Goal: Obtain resource: Download file/media

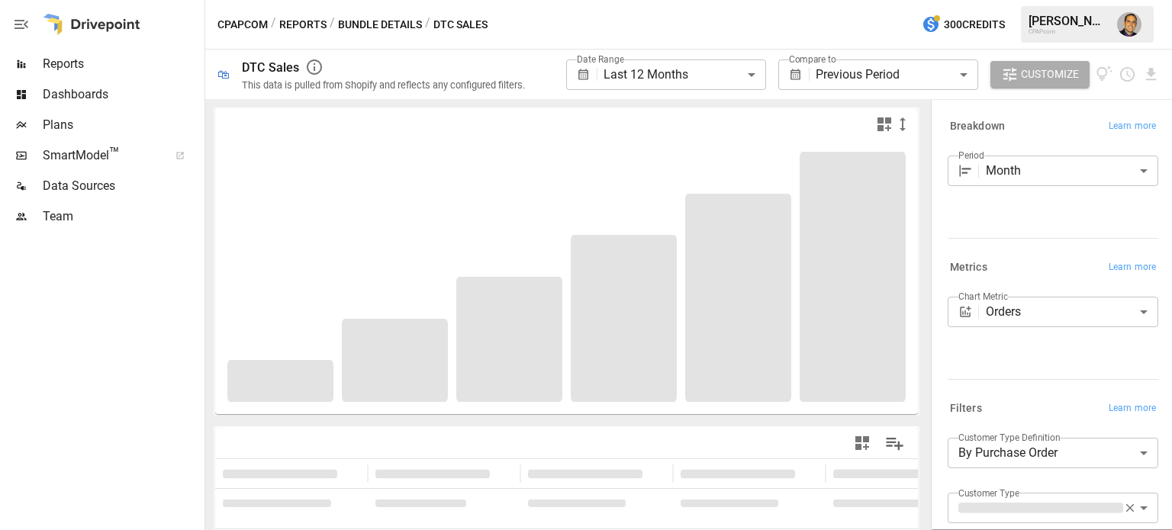
scroll to position [182, 0]
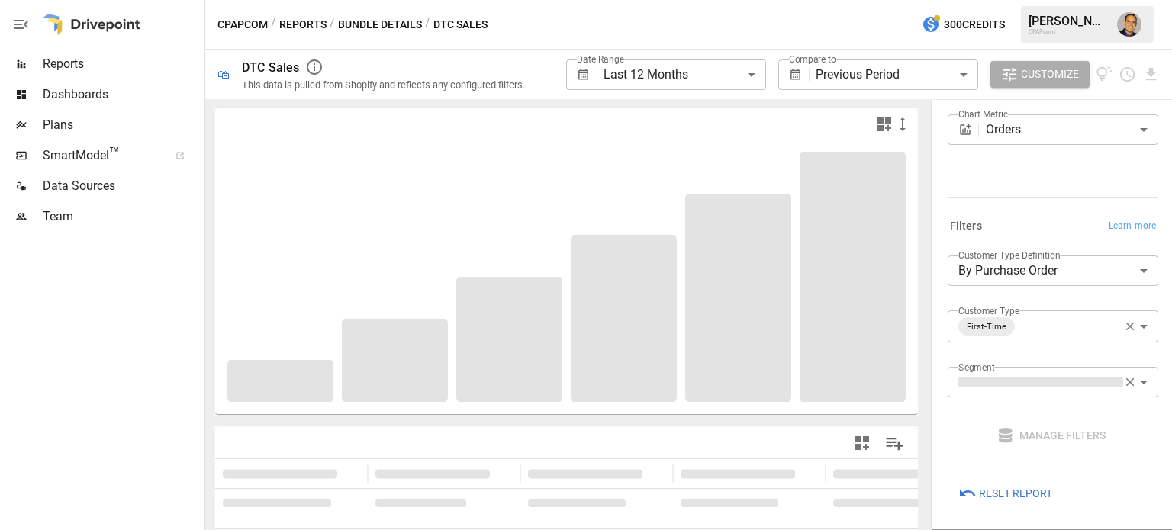
click at [835, 0] on body "**********" at bounding box center [586, 0] width 1172 height 0
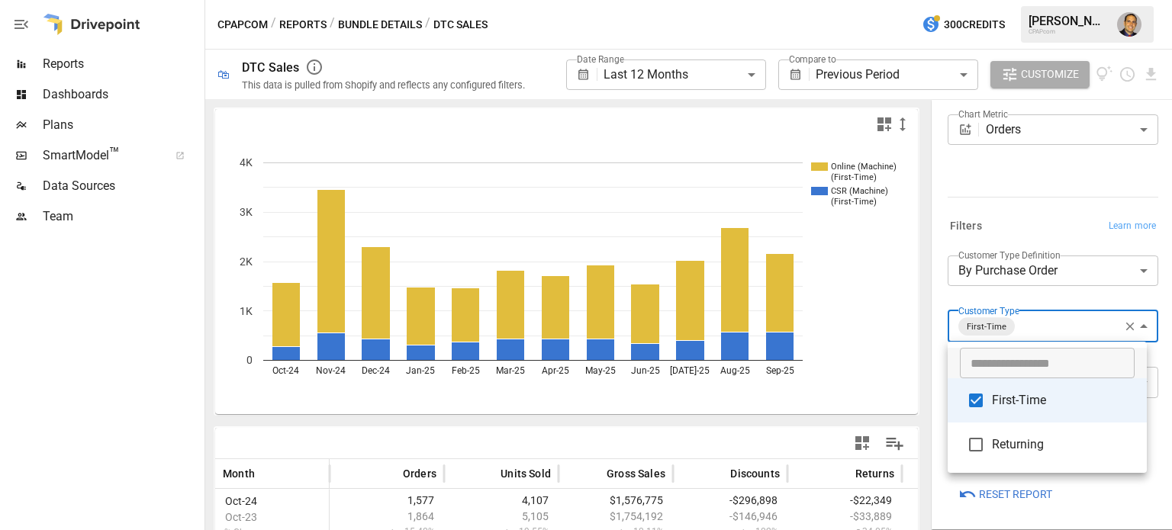
click at [835, 226] on div at bounding box center [586, 265] width 1172 height 530
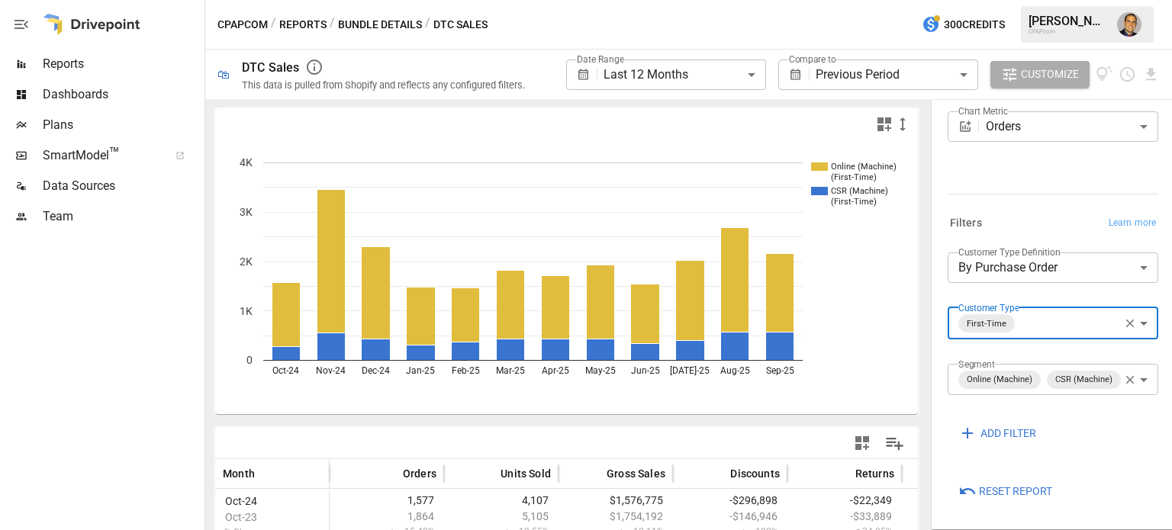
scroll to position [209, 0]
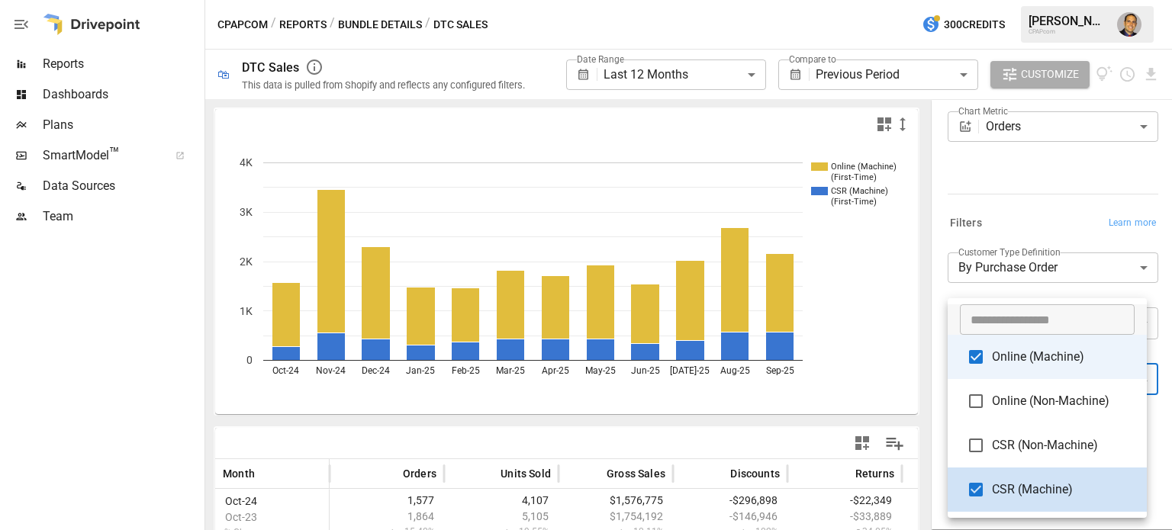
click at [835, 0] on body "**********" at bounding box center [586, 0] width 1172 height 0
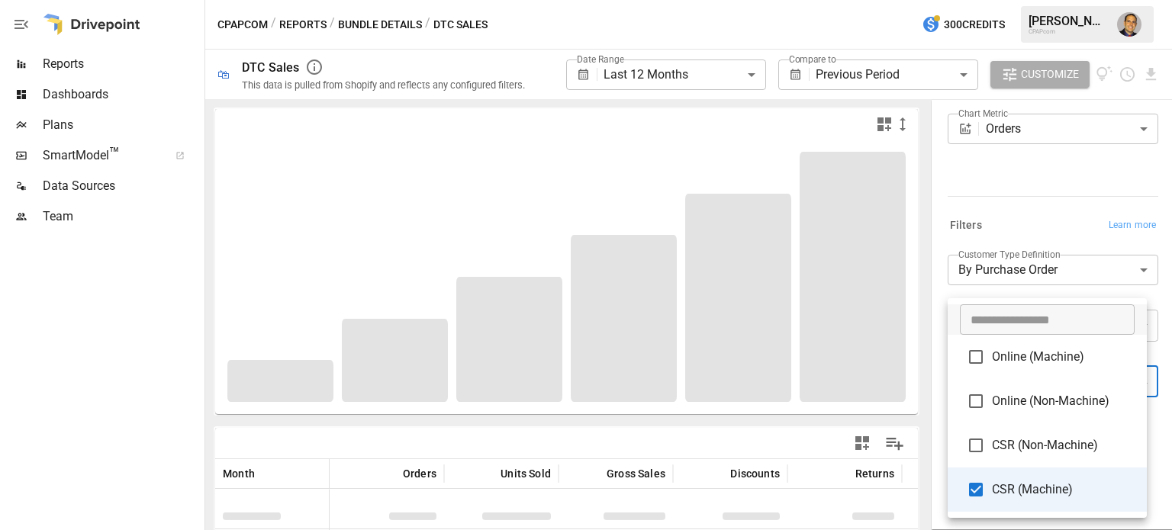
scroll to position [185, 0]
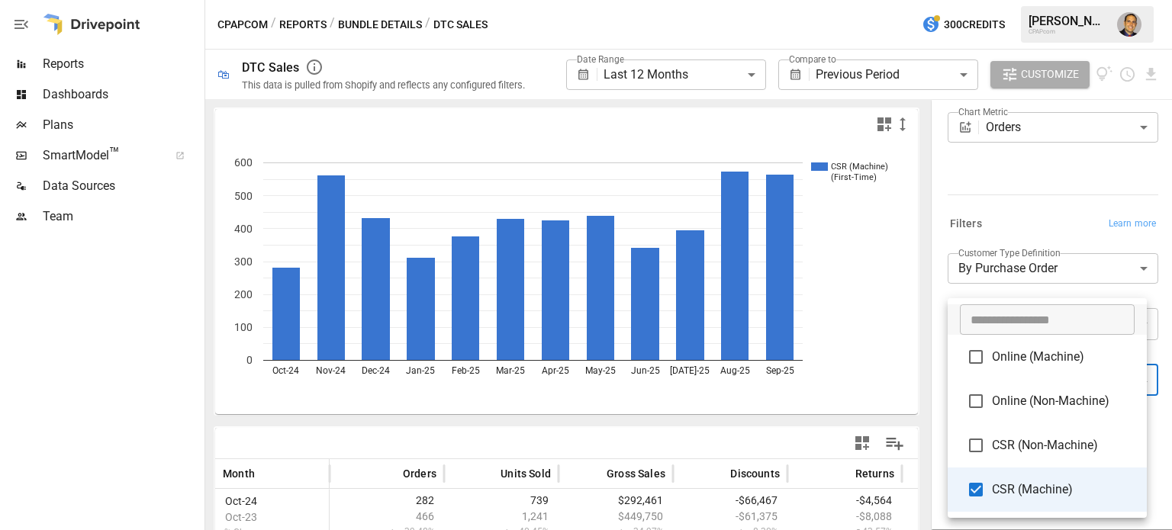
type input "**********"
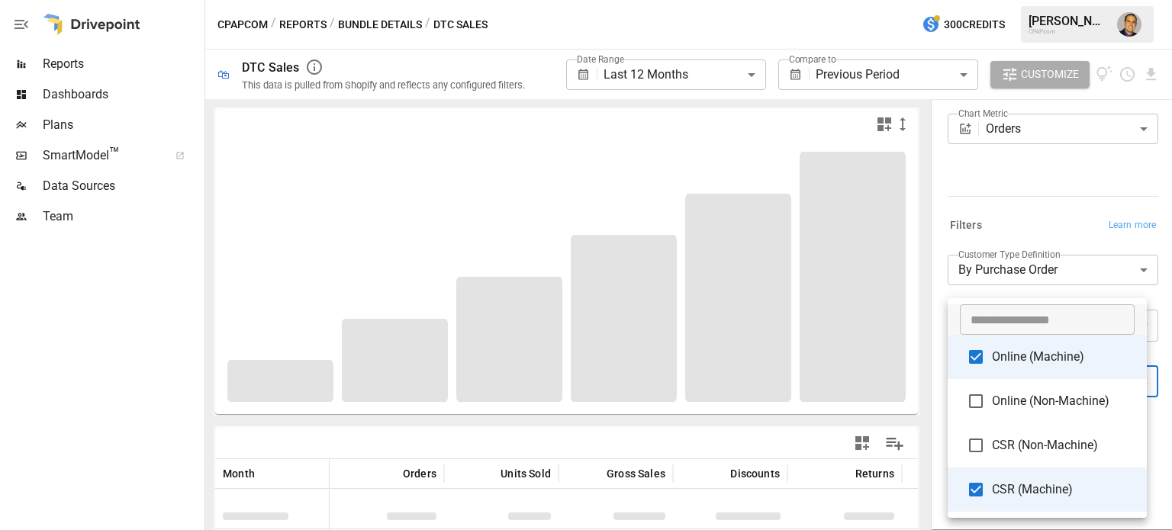
scroll to position [209, 0]
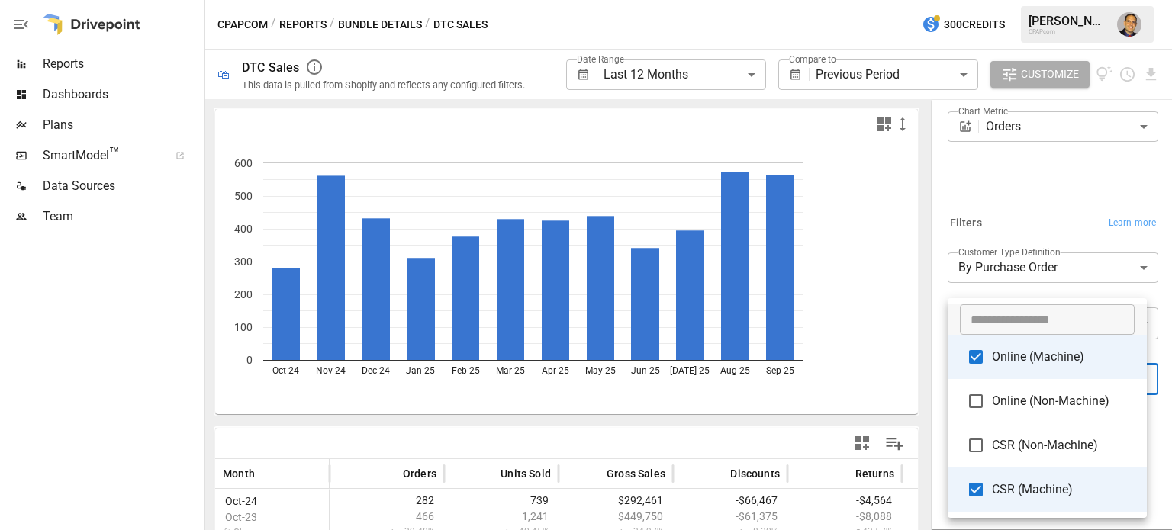
click at [835, 195] on div at bounding box center [586, 265] width 1172 height 530
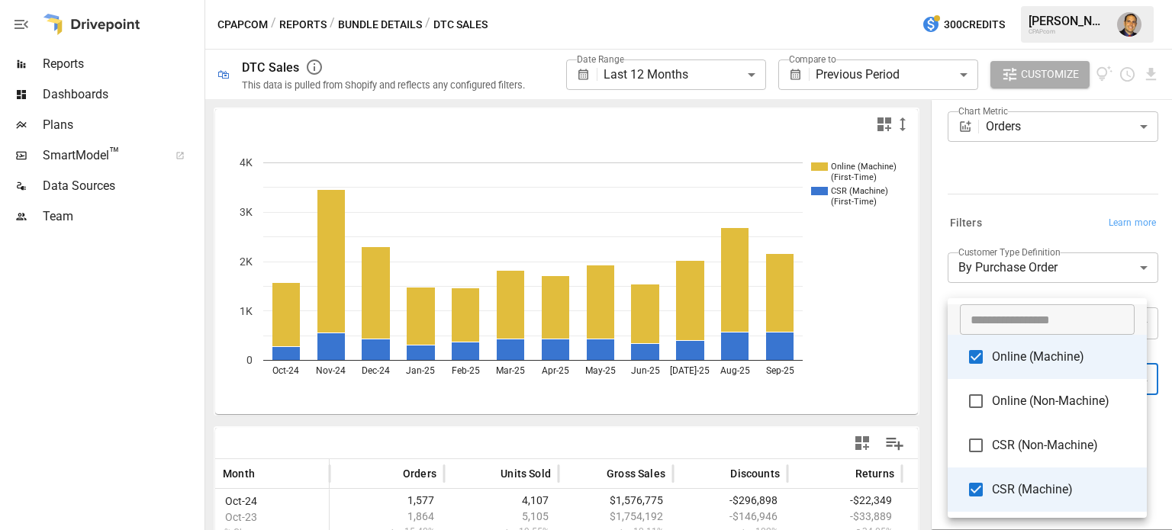
click at [835, 0] on body "**********" at bounding box center [586, 0] width 1172 height 0
click at [835, 264] on div at bounding box center [586, 265] width 1172 height 530
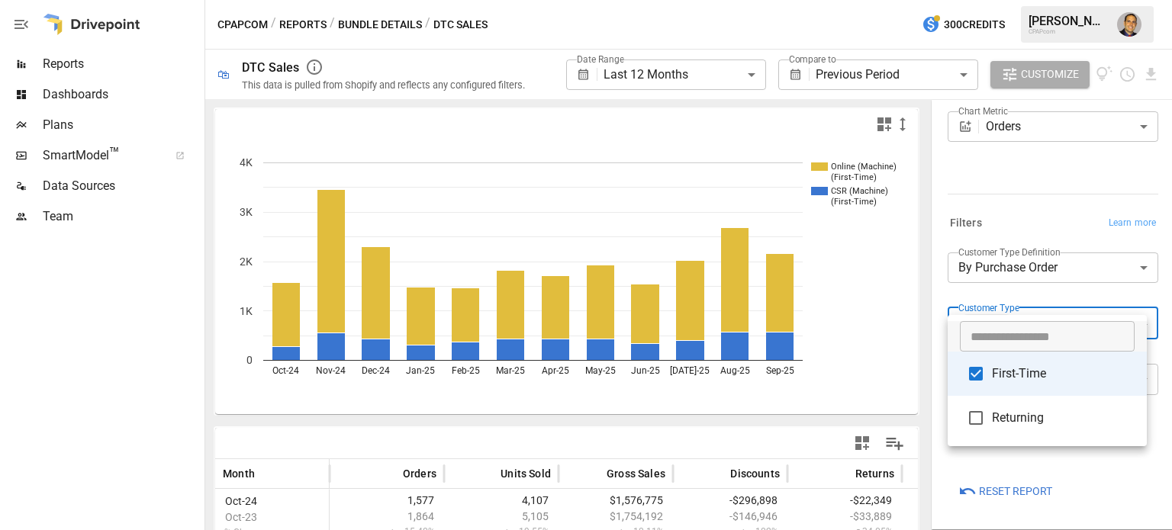
click at [835, 0] on body "**********" at bounding box center [586, 0] width 1172 height 0
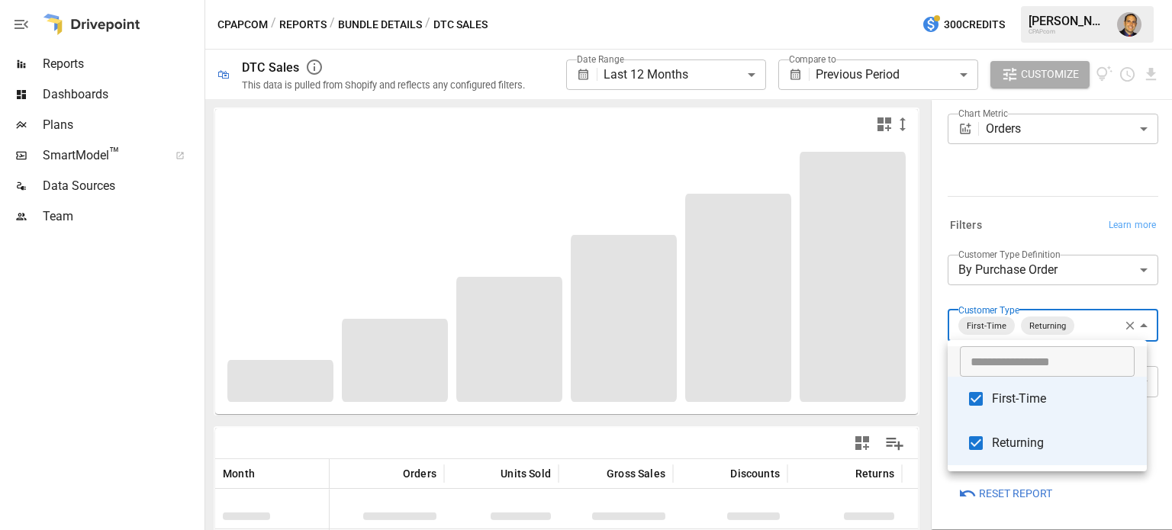
scroll to position [209, 0]
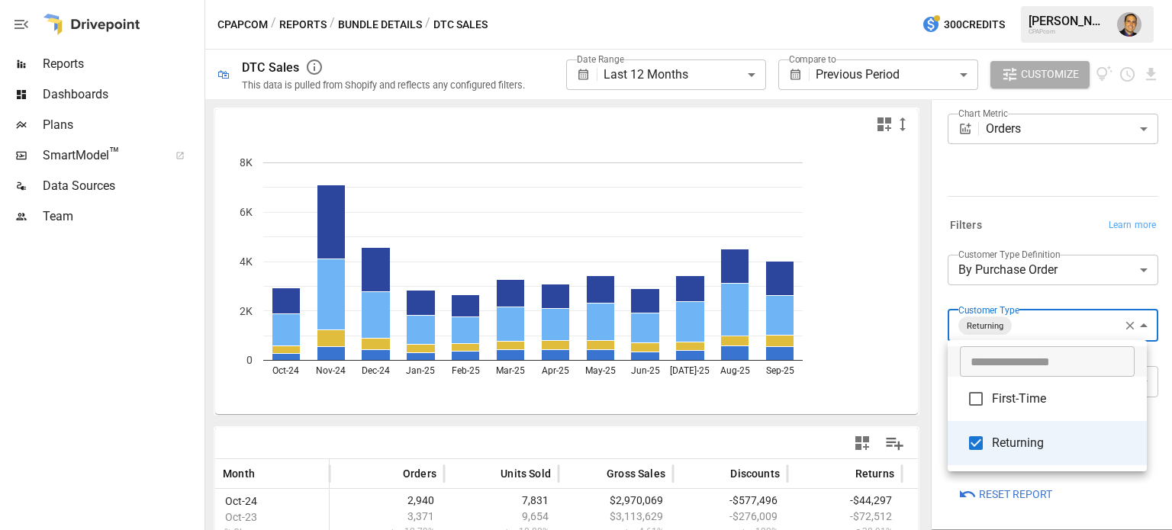
scroll to position [209, 0]
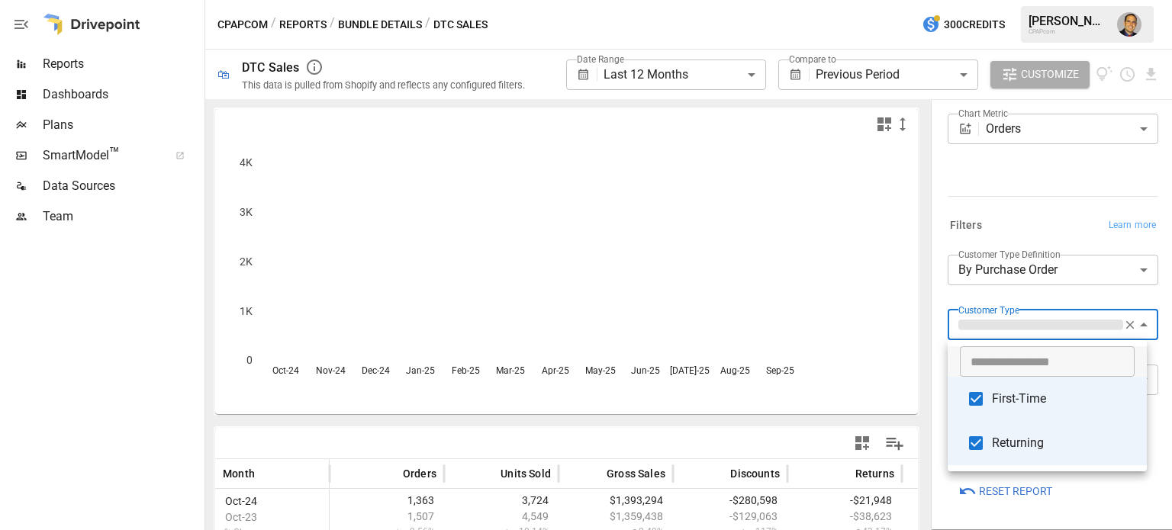
scroll to position [209, 0]
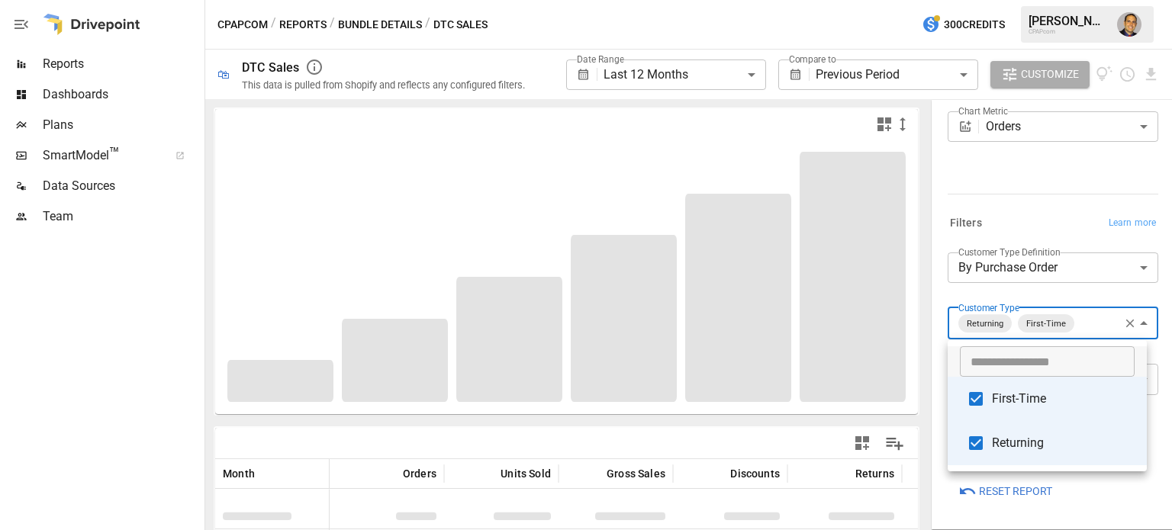
type input "**********"
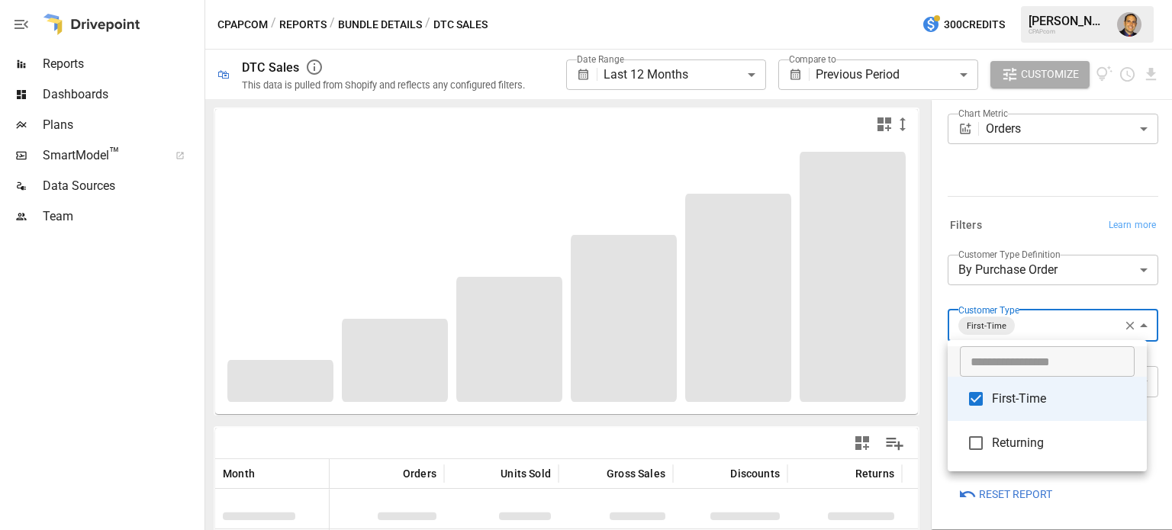
click at [835, 172] on div at bounding box center [586, 265] width 1172 height 530
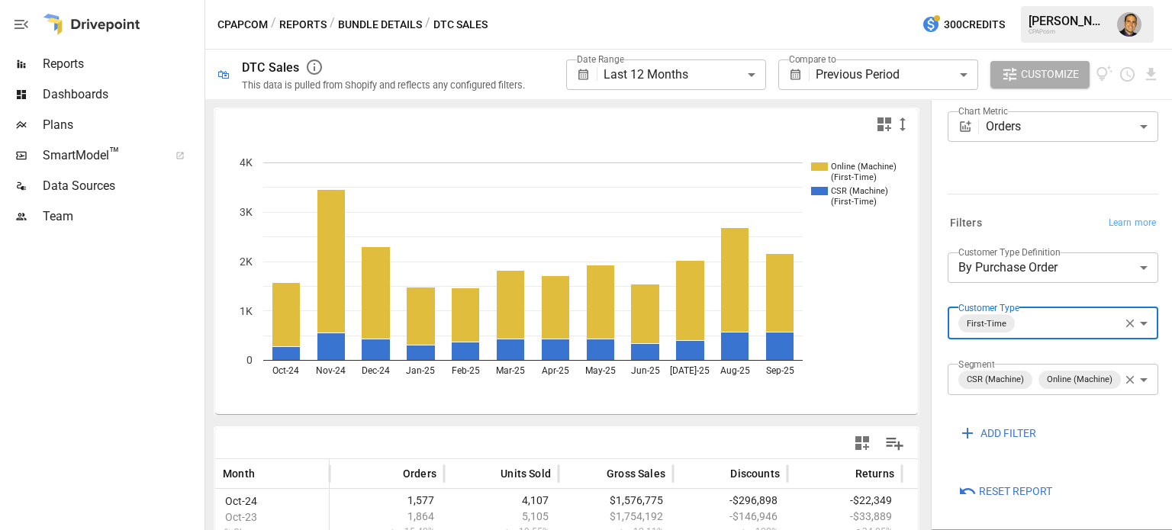
click at [835, 373] on icon "button" at bounding box center [1130, 380] width 14 height 14
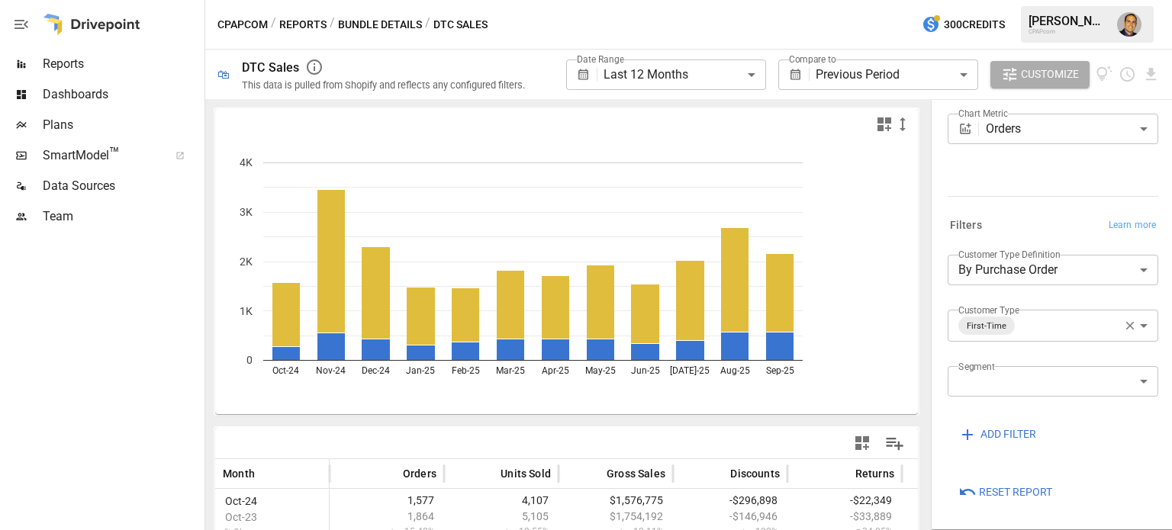
scroll to position [183, 0]
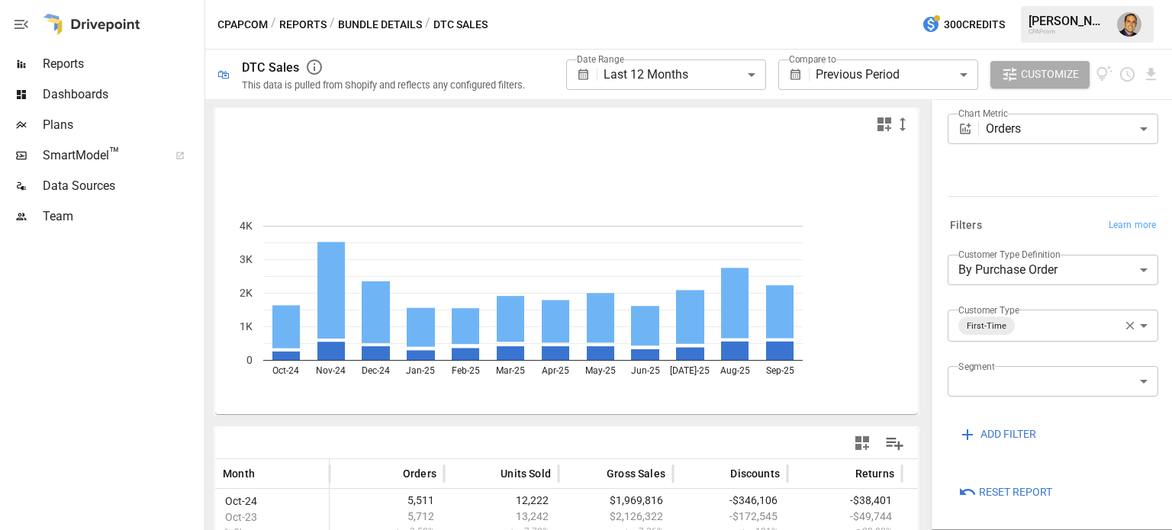
click at [835, 0] on body "**********" at bounding box center [586, 0] width 1172 height 0
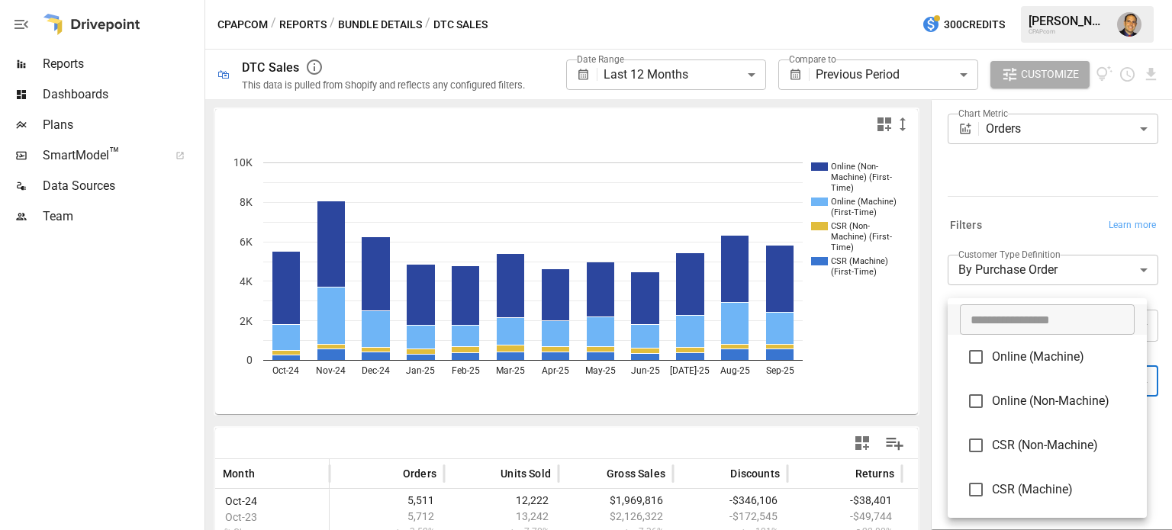
click at [835, 194] on div at bounding box center [586, 265] width 1172 height 530
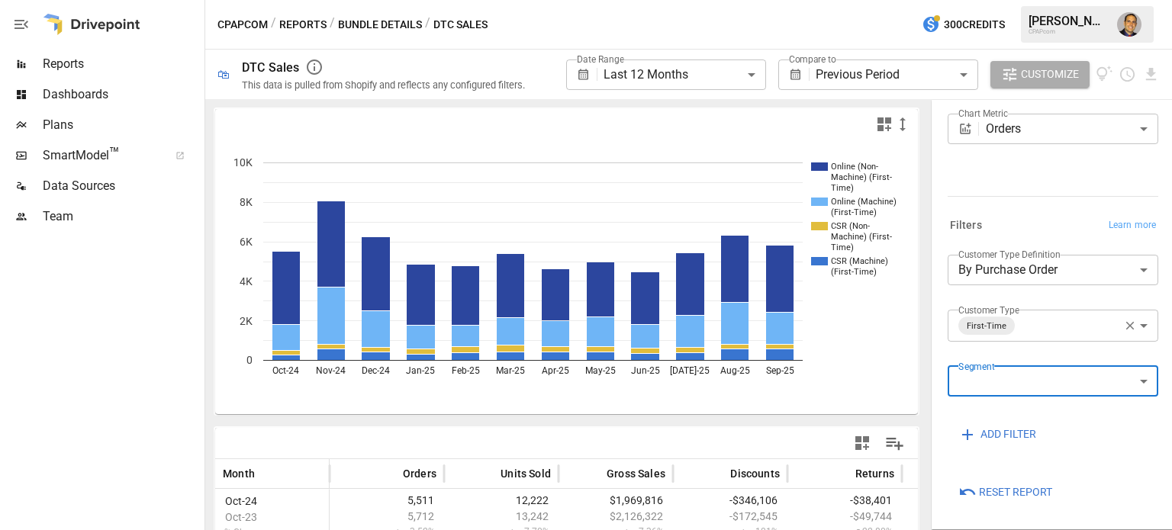
click at [835, 0] on body "**********" at bounding box center [586, 0] width 1172 height 0
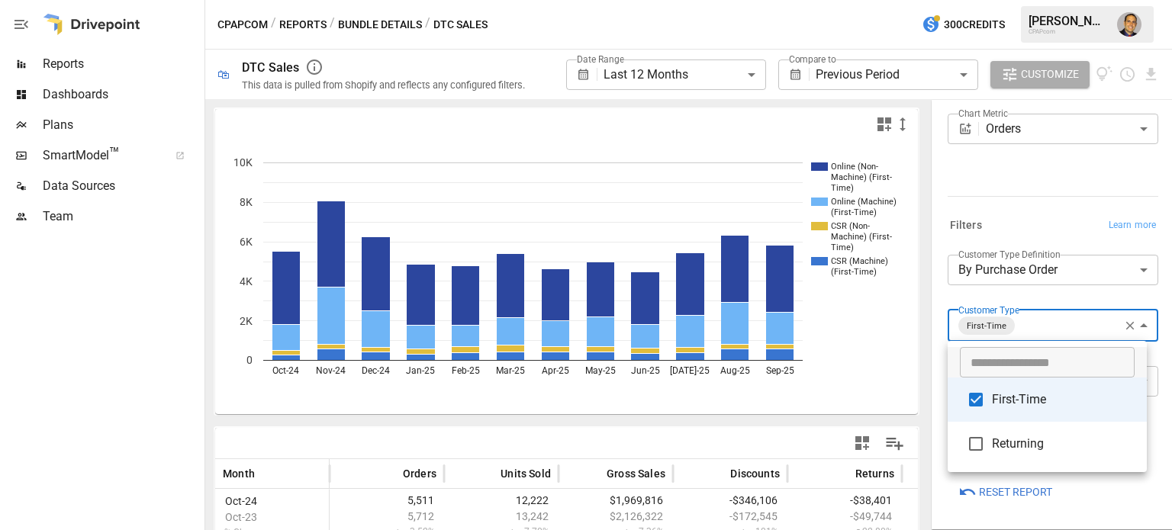
click at [835, 183] on div at bounding box center [586, 265] width 1172 height 530
click at [835, 0] on body "**********" at bounding box center [586, 0] width 1172 height 0
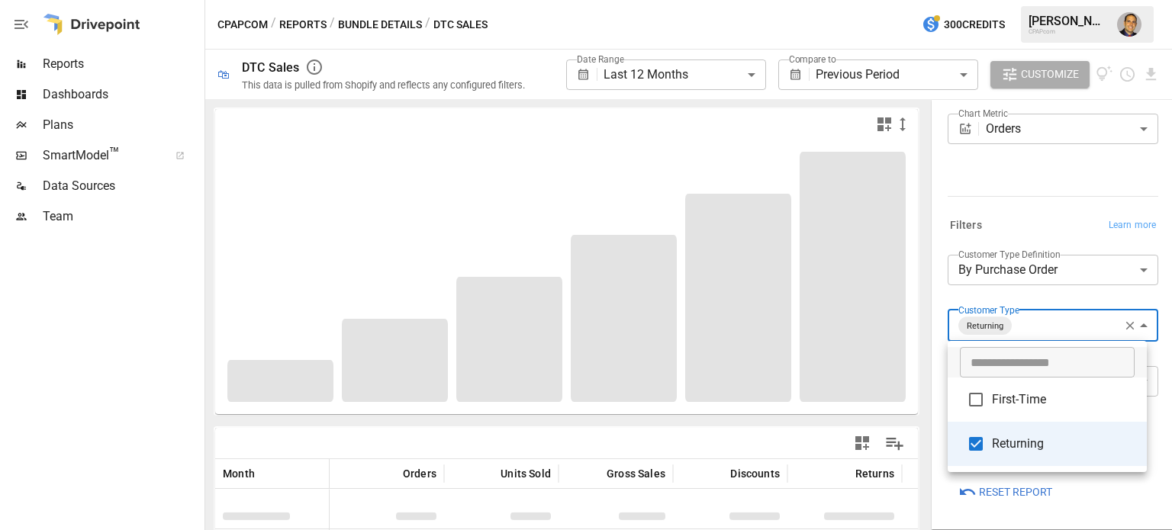
type input "*********"
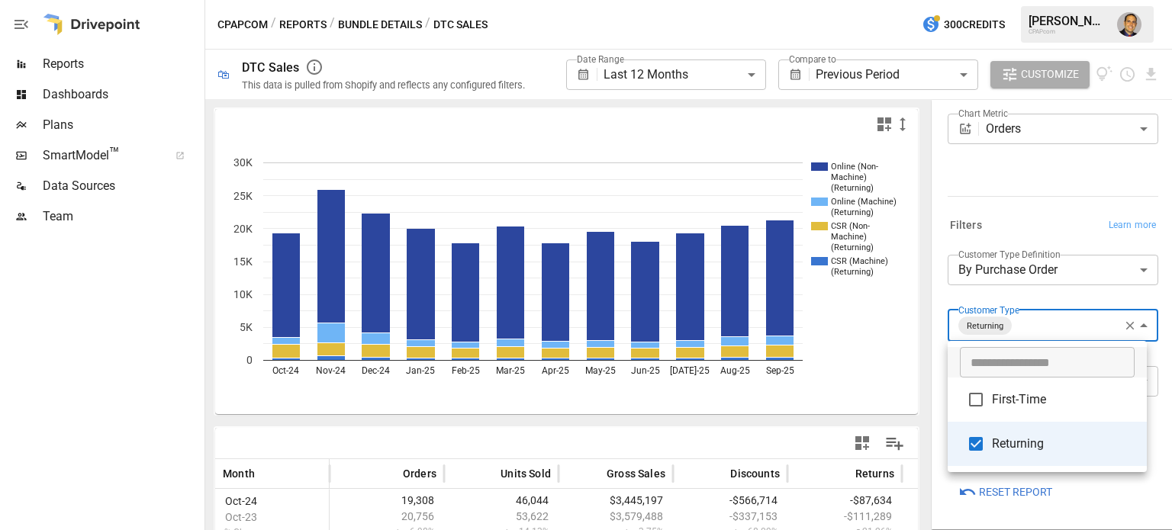
click at [835, 220] on div at bounding box center [586, 265] width 1172 height 530
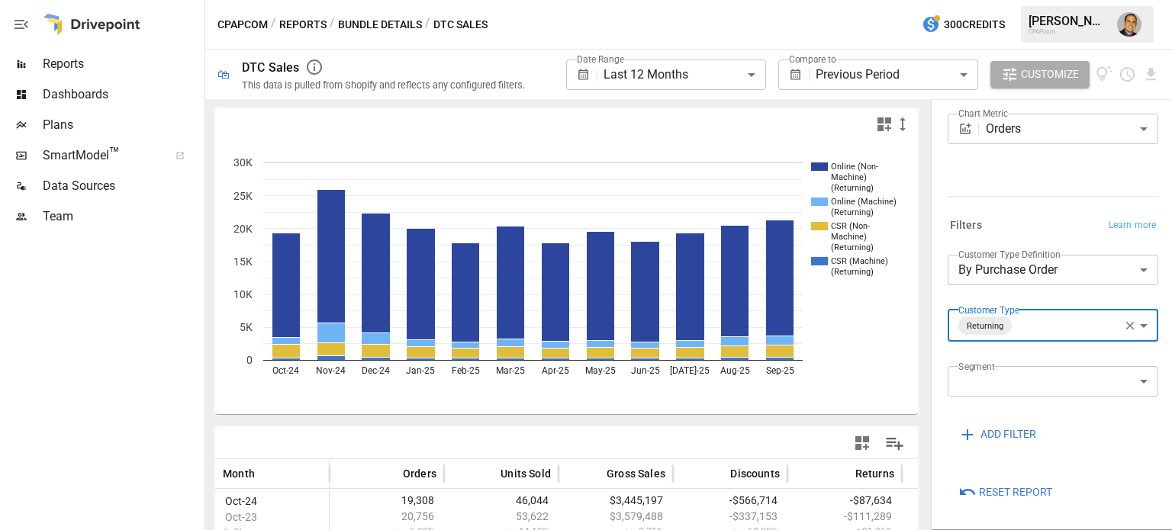
click at [835, 0] on body "**********" at bounding box center [586, 0] width 1172 height 0
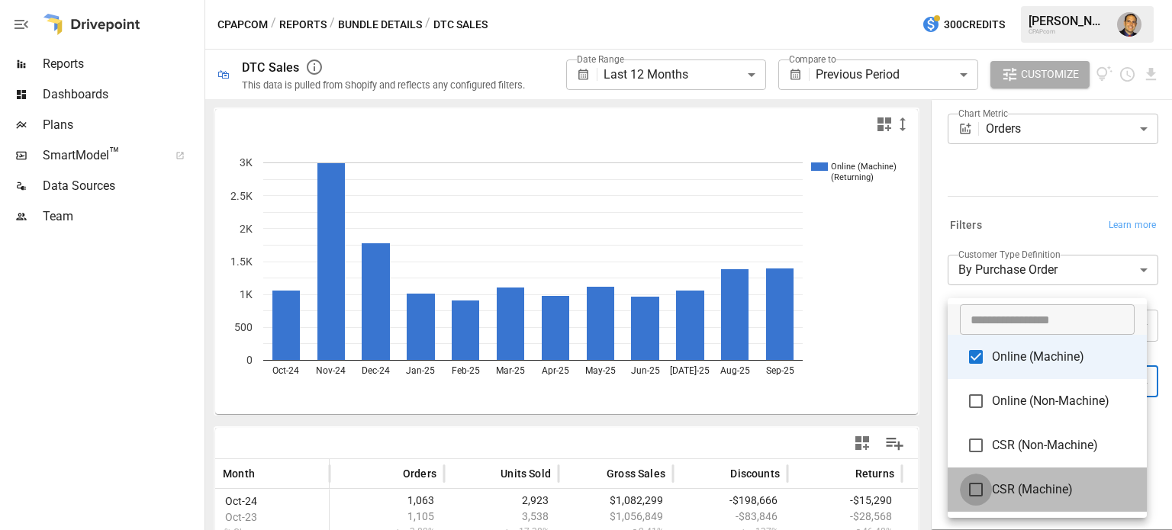
type input "**********"
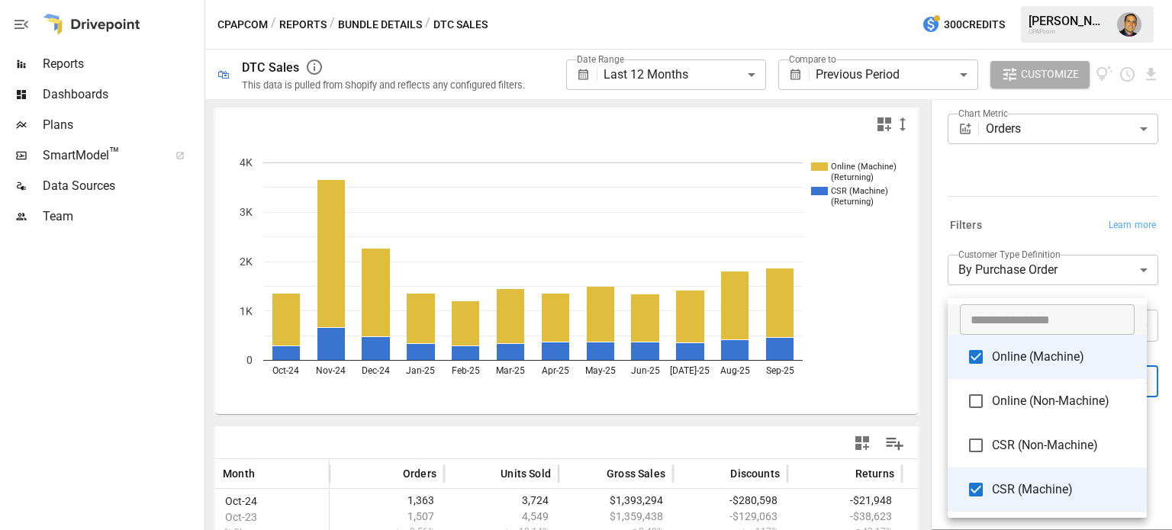
click at [835, 222] on div at bounding box center [586, 265] width 1172 height 530
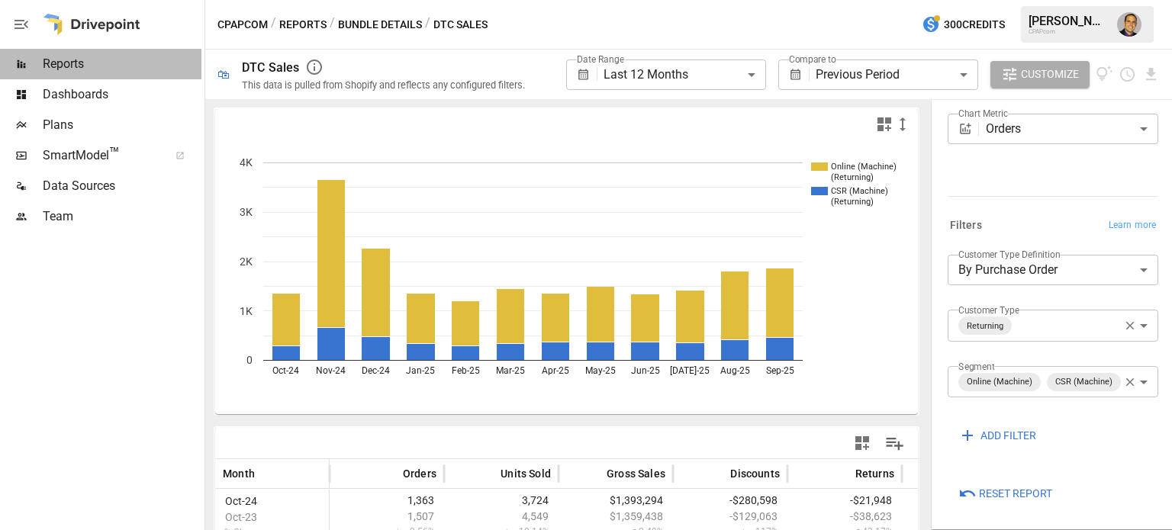
click at [50, 56] on span "Reports" at bounding box center [122, 64] width 159 height 18
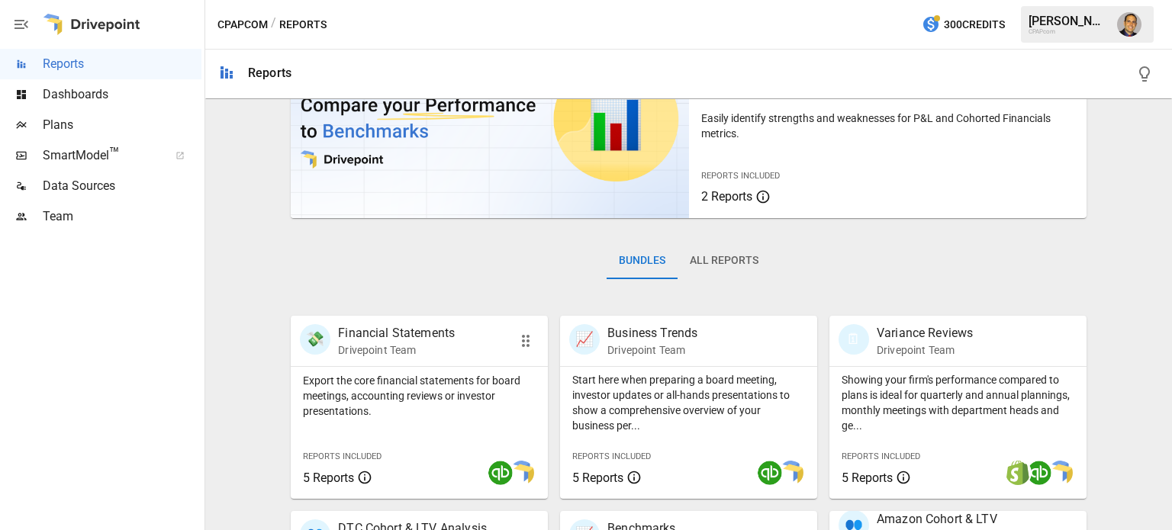
scroll to position [229, 0]
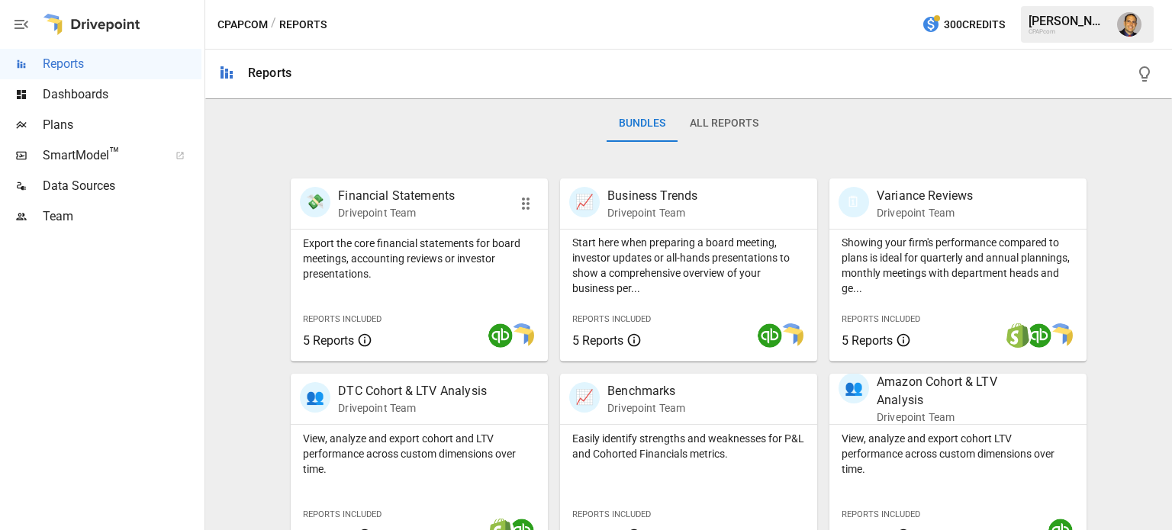
click at [406, 323] on div at bounding box center [473, 336] width 150 height 52
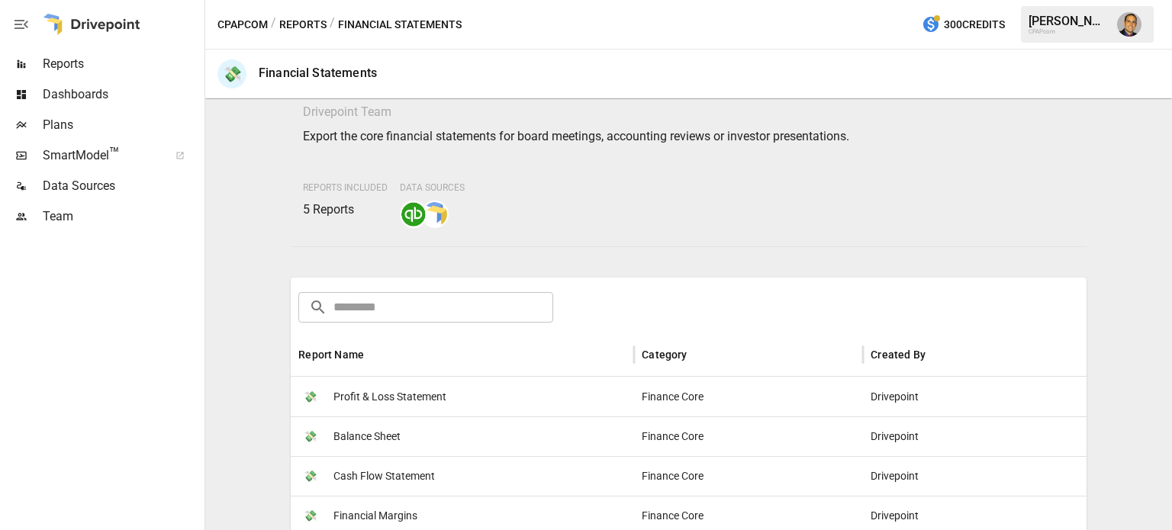
scroll to position [229, 0]
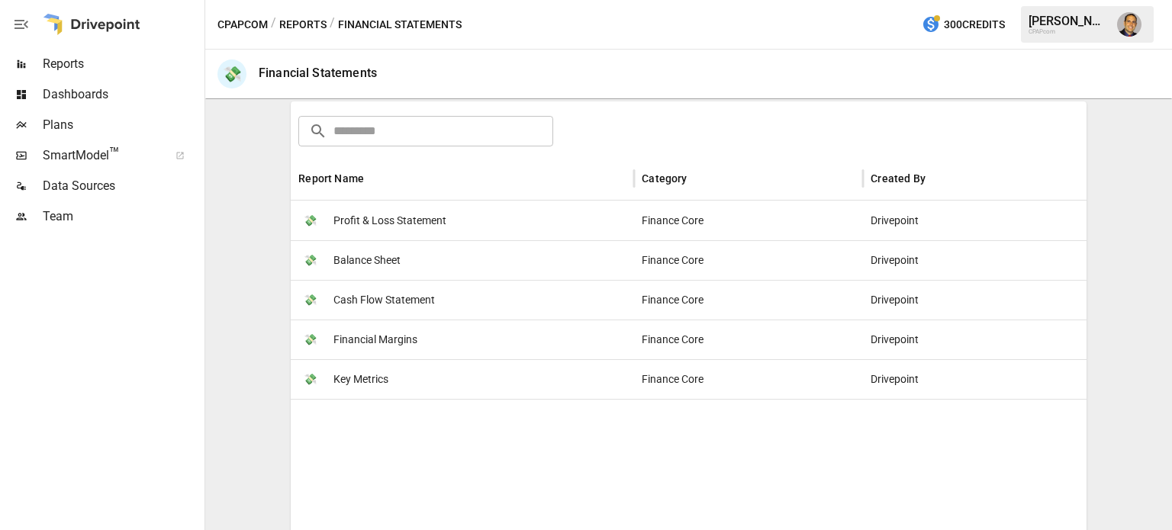
click at [374, 220] on span "Profit & Loss Statement" at bounding box center [389, 220] width 113 height 39
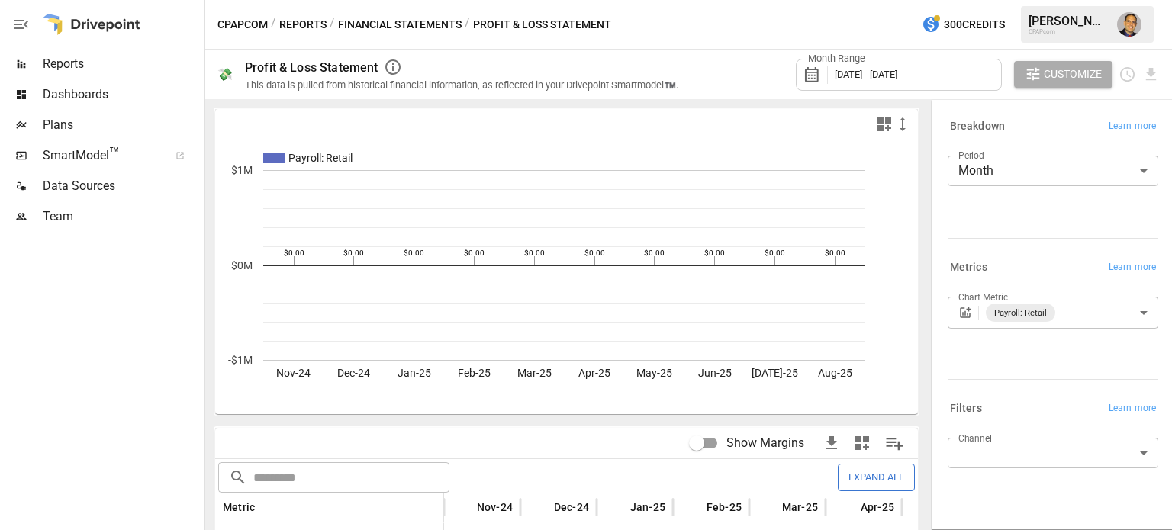
click at [835, 0] on body "Reports Dashboards Plans SmartModel ™ Data Sources Team CPAPcom / Reports / Fin…" at bounding box center [586, 0] width 1172 height 0
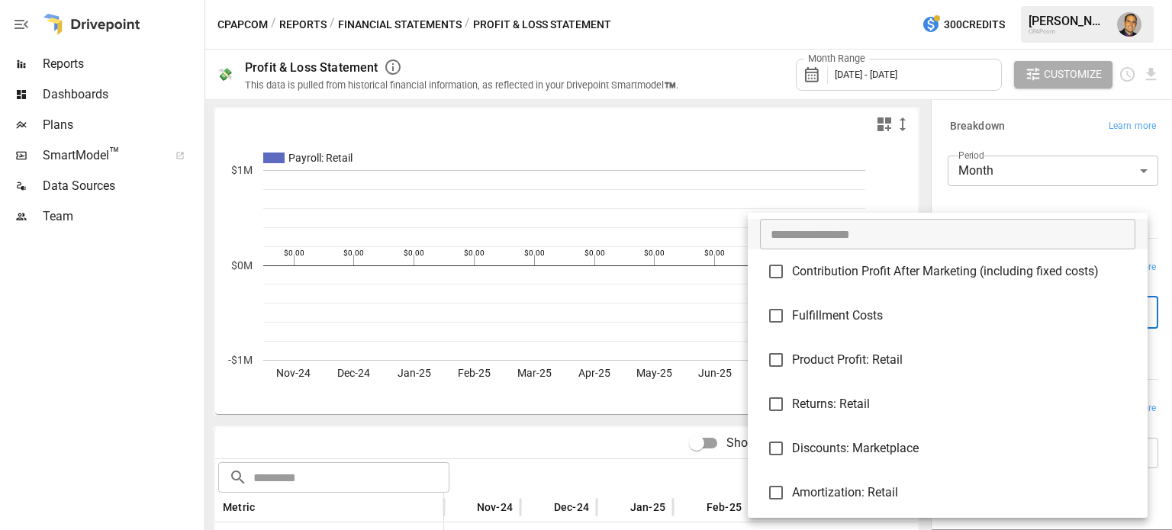
scroll to position [1233, 0]
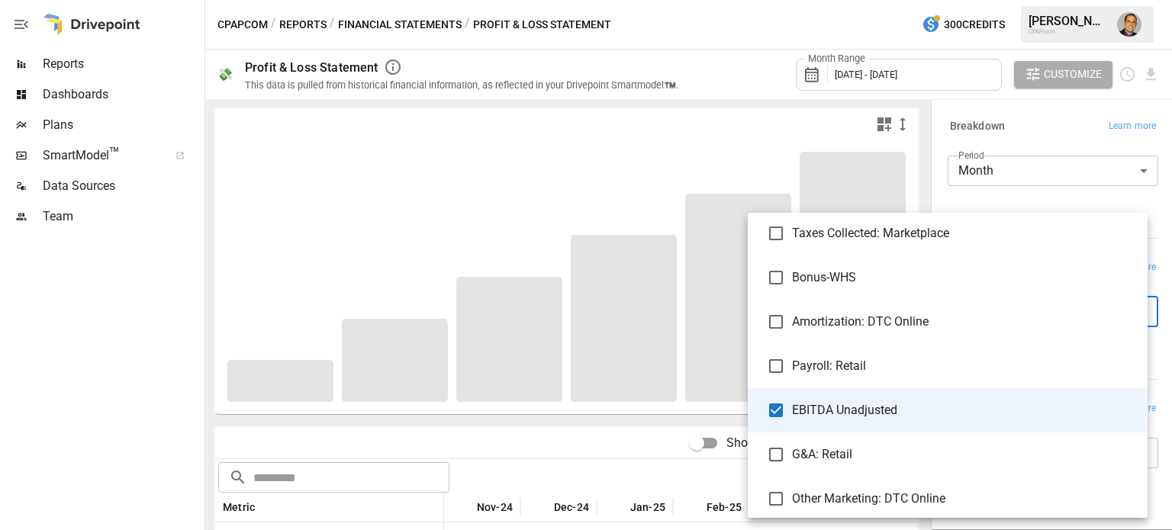
type input "**********"
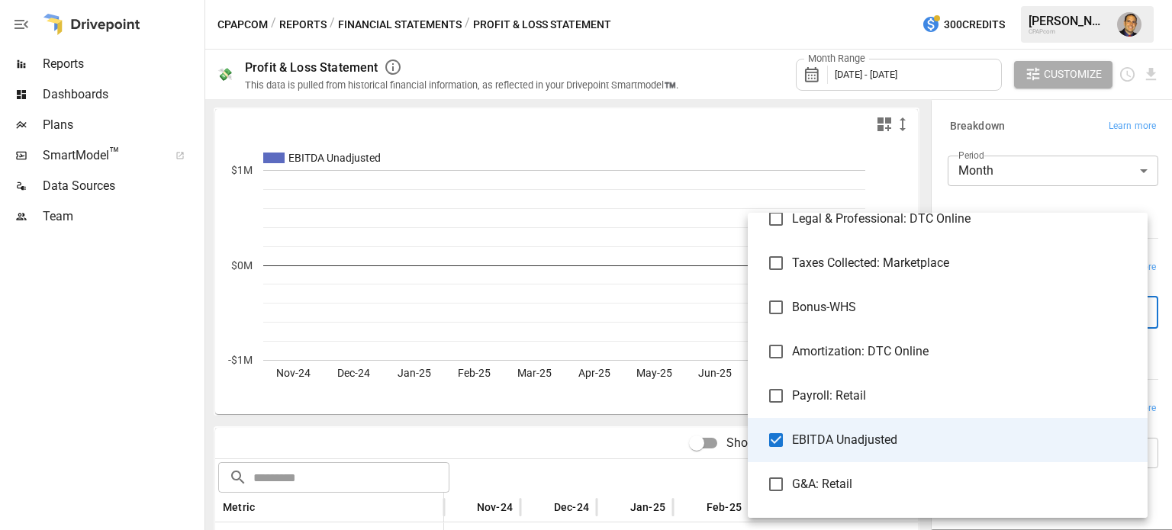
scroll to position [1221, 0]
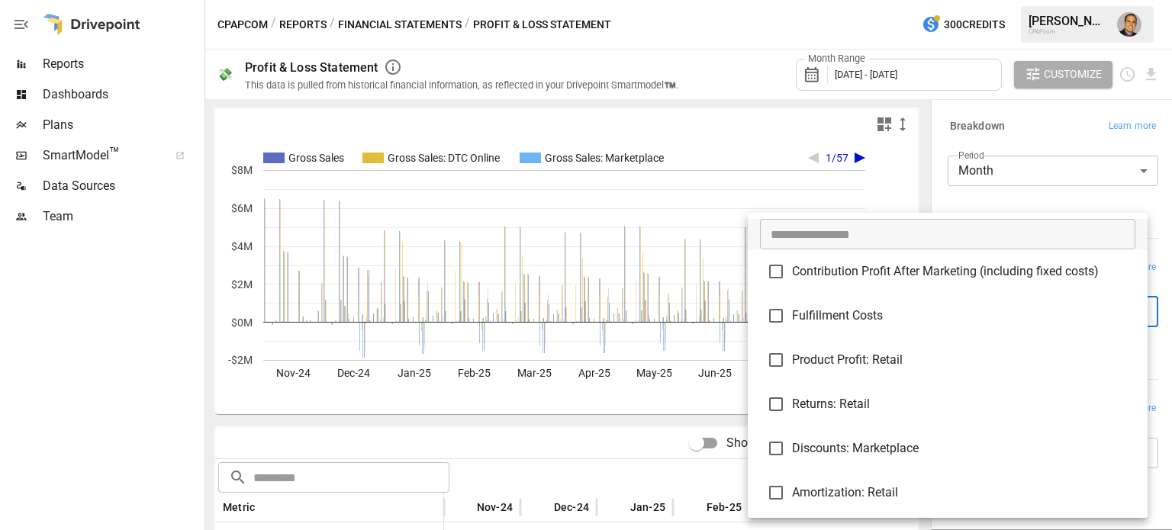
click at [132, 409] on div at bounding box center [586, 265] width 1172 height 530
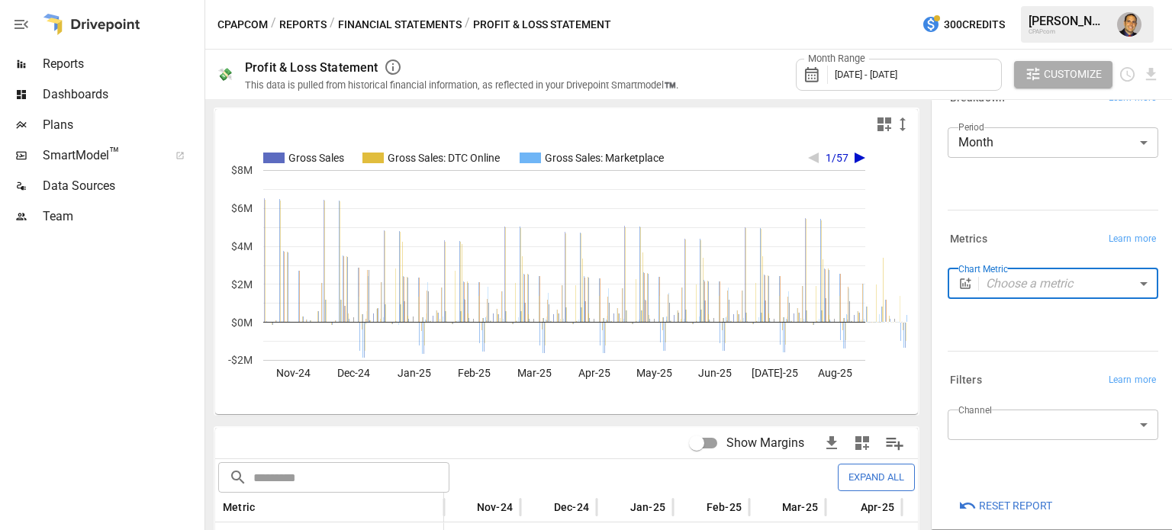
scroll to position [42, 0]
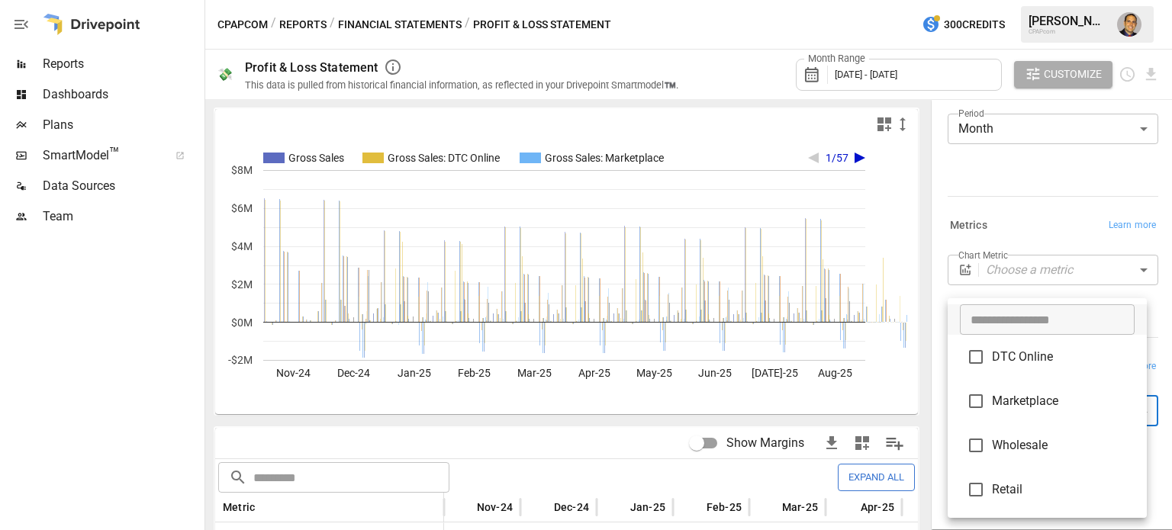
click at [835, 0] on body "Reports Dashboards Plans SmartModel ™ Data Sources Team CPAPcom / Reports / Fin…" at bounding box center [586, 0] width 1172 height 0
click at [835, 218] on div at bounding box center [586, 265] width 1172 height 530
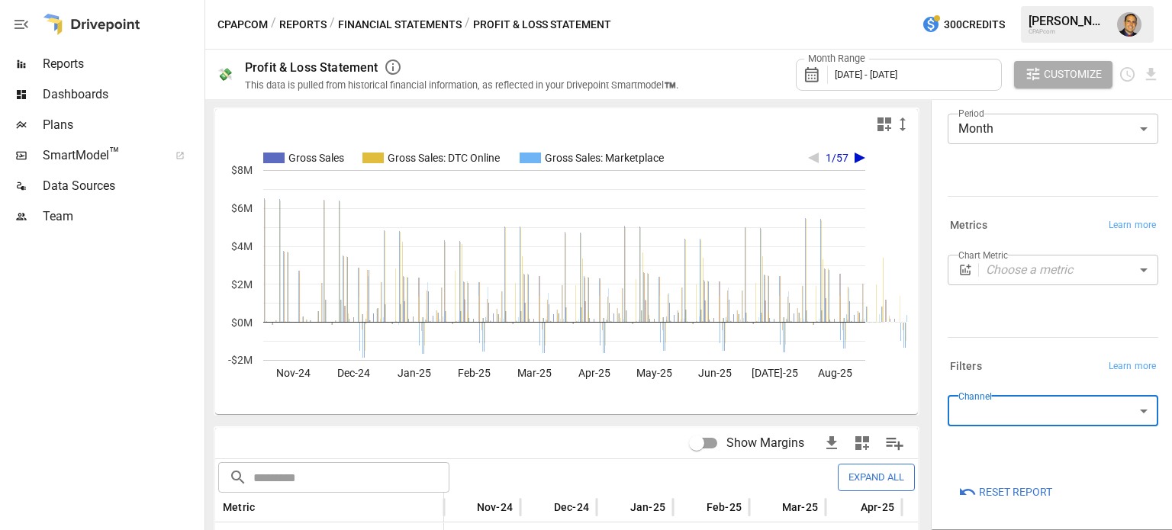
click at [835, 0] on body "Reports Dashboards Plans SmartModel ™ Data Sources Team CPAPcom / Reports / Fin…" at bounding box center [586, 0] width 1172 height 0
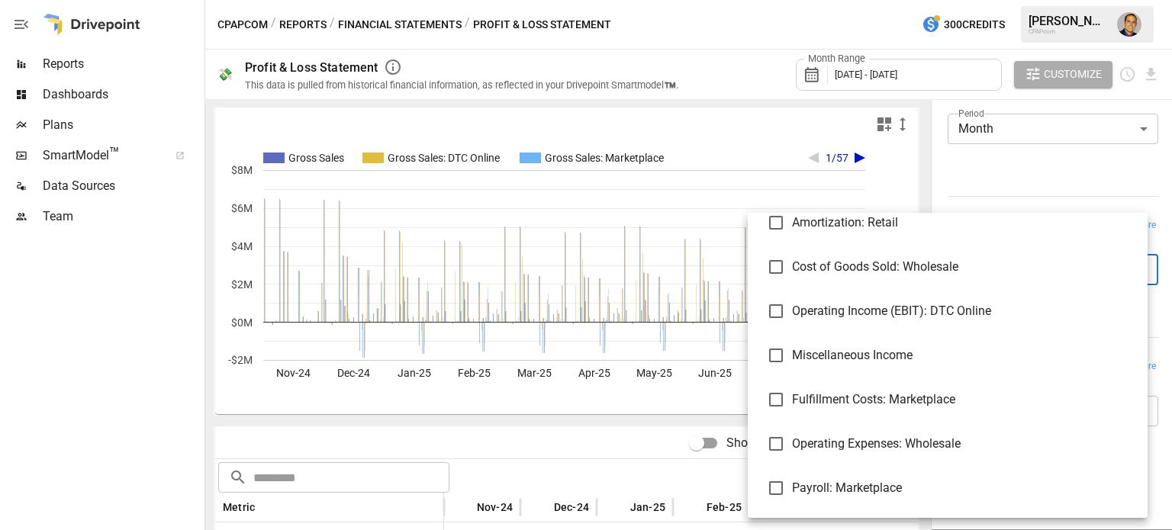
scroll to position [305, 0]
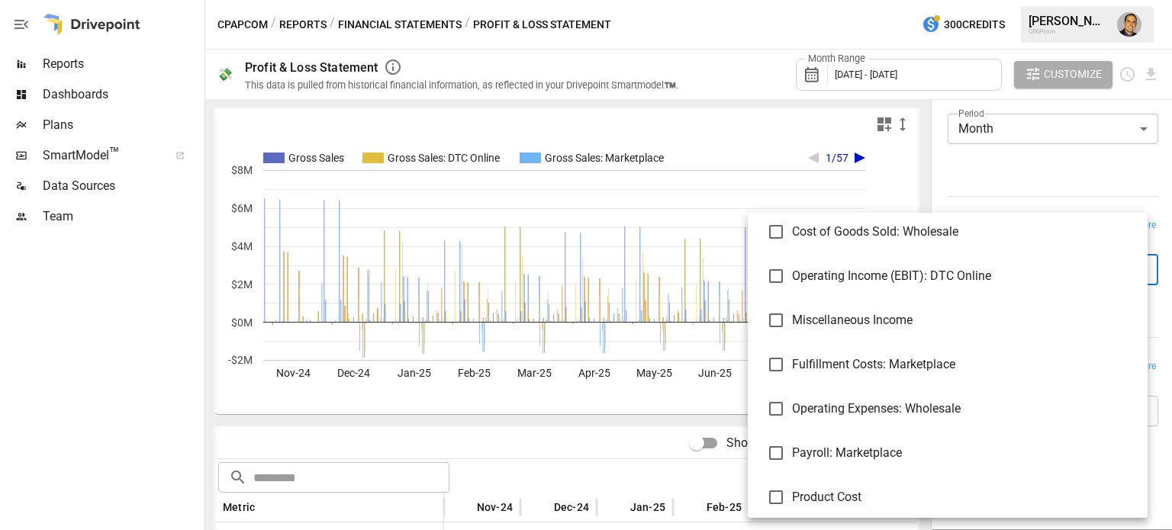
click at [143, 346] on div at bounding box center [586, 265] width 1172 height 530
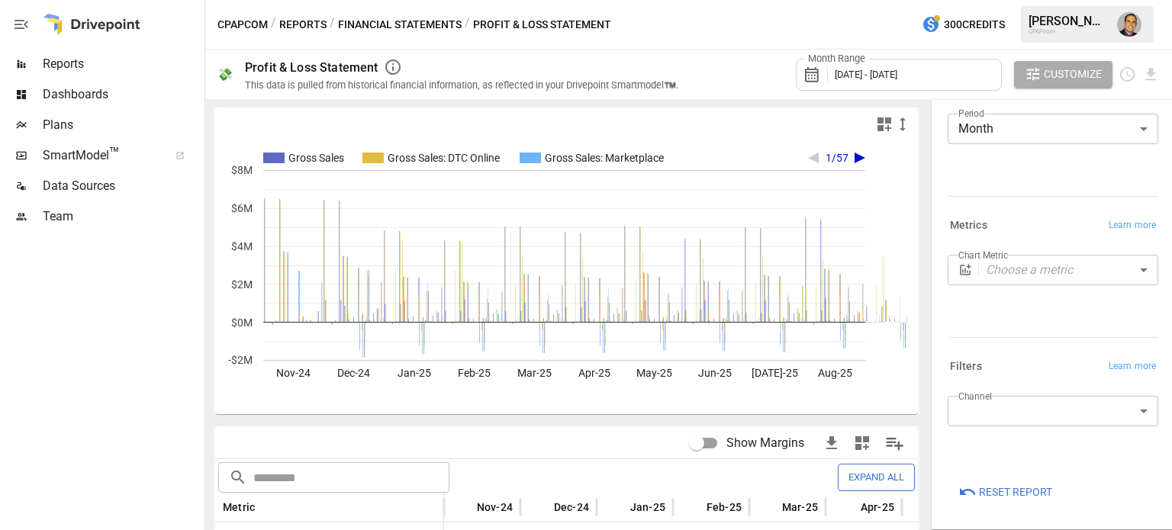
click at [835, 156] on icon "A chart." at bounding box center [860, 158] width 11 height 11
click at [815, 156] on icon "A chart." at bounding box center [813, 158] width 11 height 11
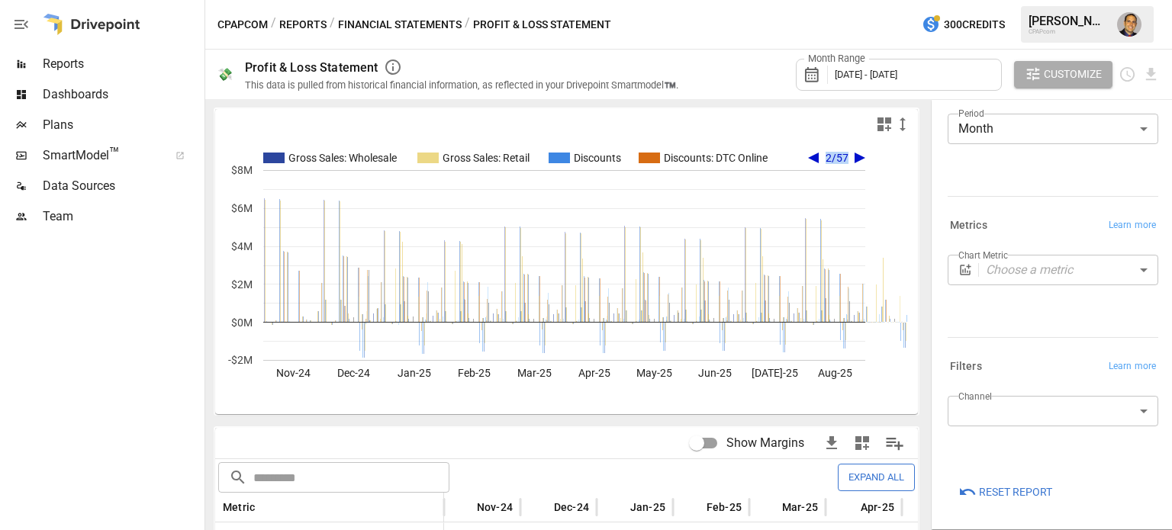
click at [815, 156] on icon "A chart." at bounding box center [813, 158] width 11 height 11
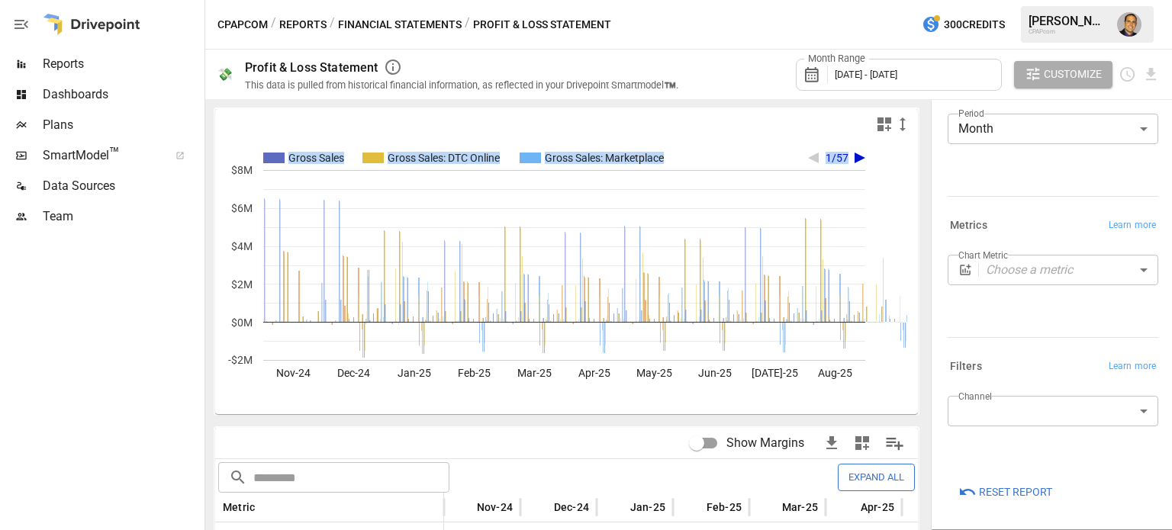
click at [815, 156] on icon "A chart." at bounding box center [813, 158] width 11 height 11
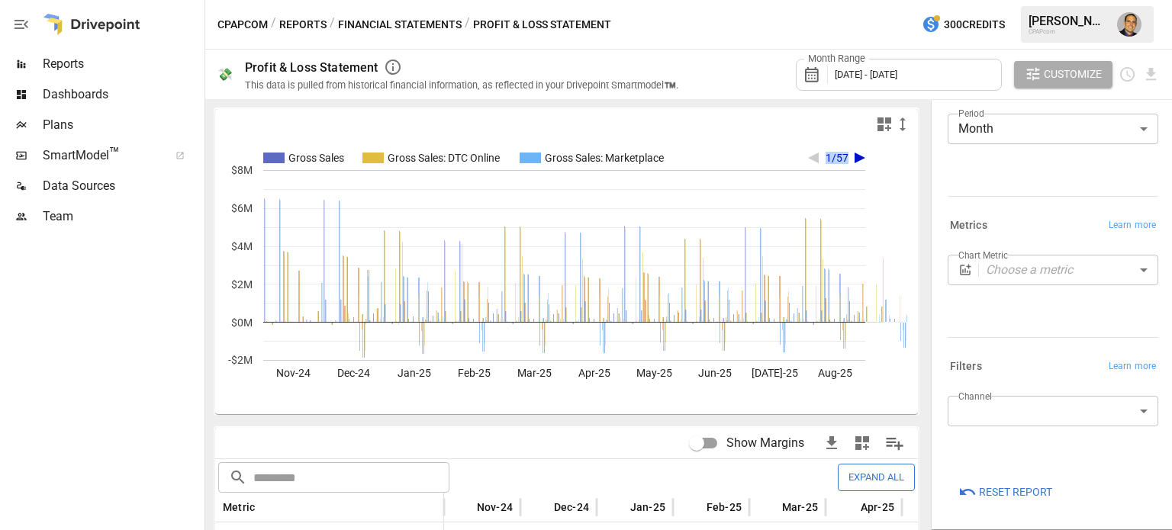
click at [815, 156] on icon "A chart." at bounding box center [813, 158] width 11 height 11
click at [84, 66] on span "Reports" at bounding box center [122, 64] width 159 height 18
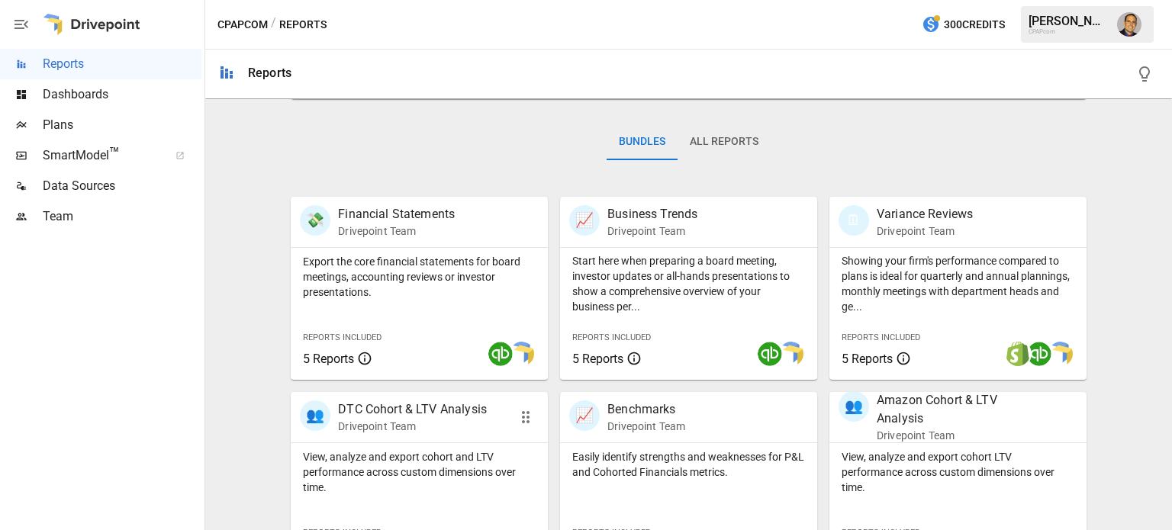
scroll to position [456, 0]
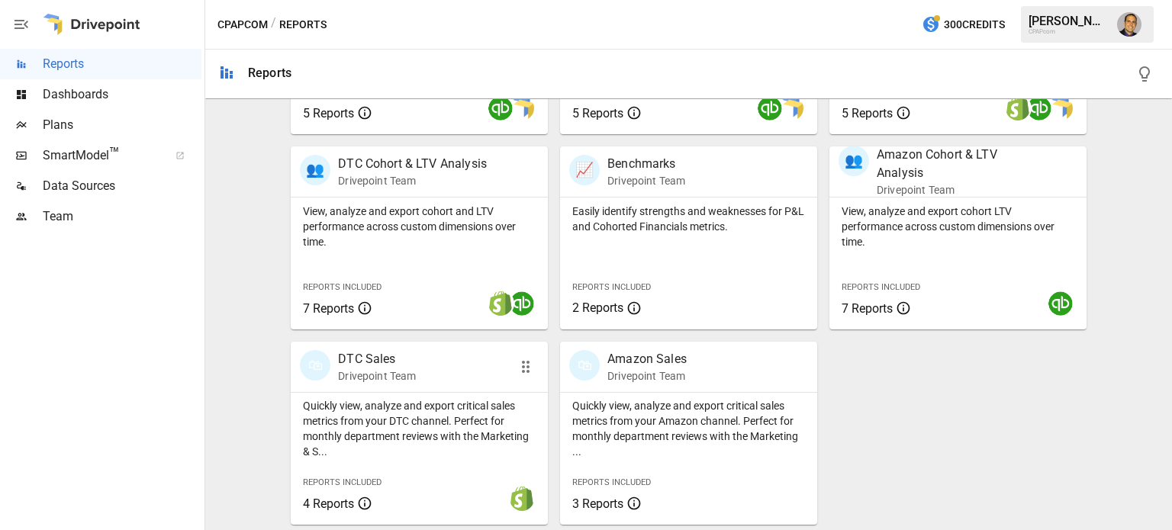
click at [378, 414] on p "Quickly view, analyze and export critical sales metrics from your DTC channel. …" at bounding box center [419, 428] width 233 height 61
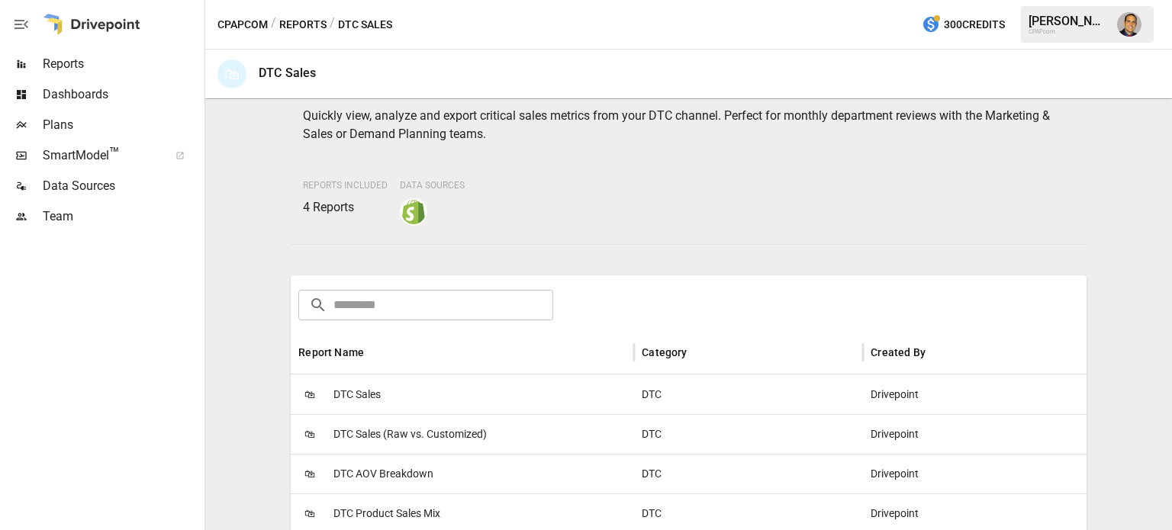
scroll to position [229, 0]
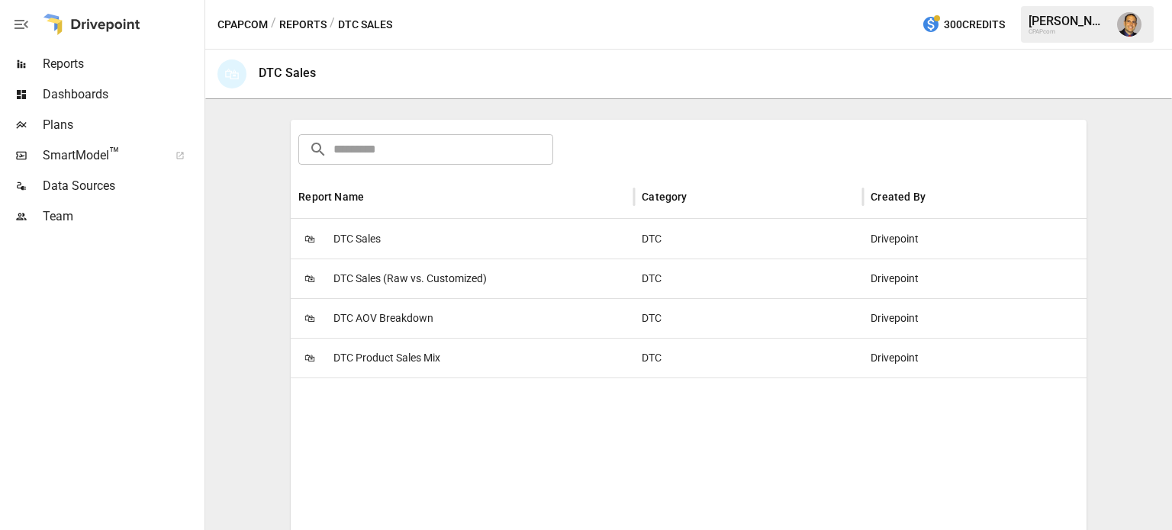
click at [378, 237] on span "DTC Sales" at bounding box center [356, 239] width 47 height 39
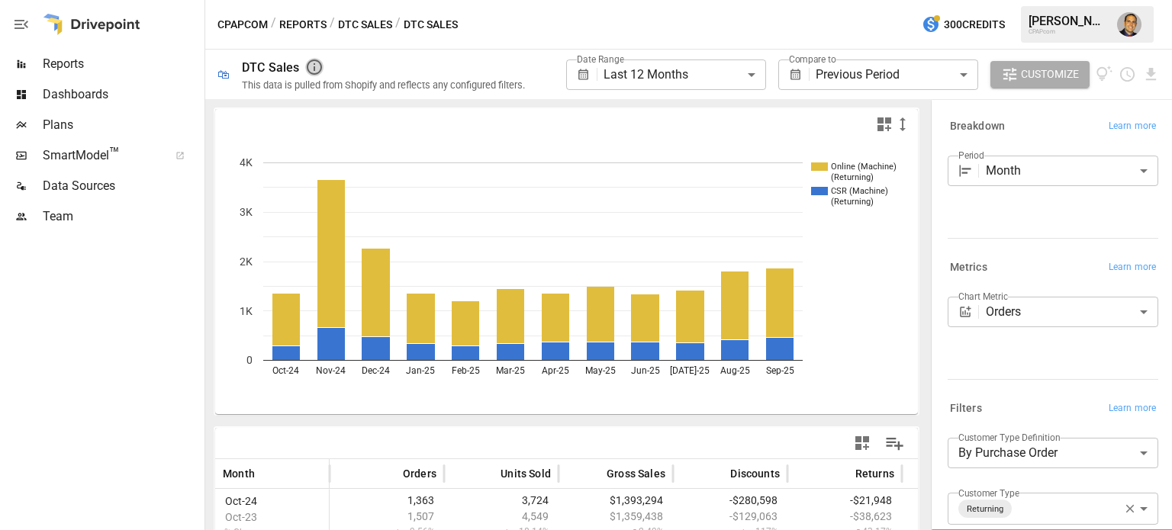
click at [317, 63] on icon "button" at bounding box center [314, 67] width 18 height 18
click at [137, 269] on div at bounding box center [100, 381] width 201 height 298
click at [835, 79] on icon "Download report" at bounding box center [1151, 74] width 10 height 12
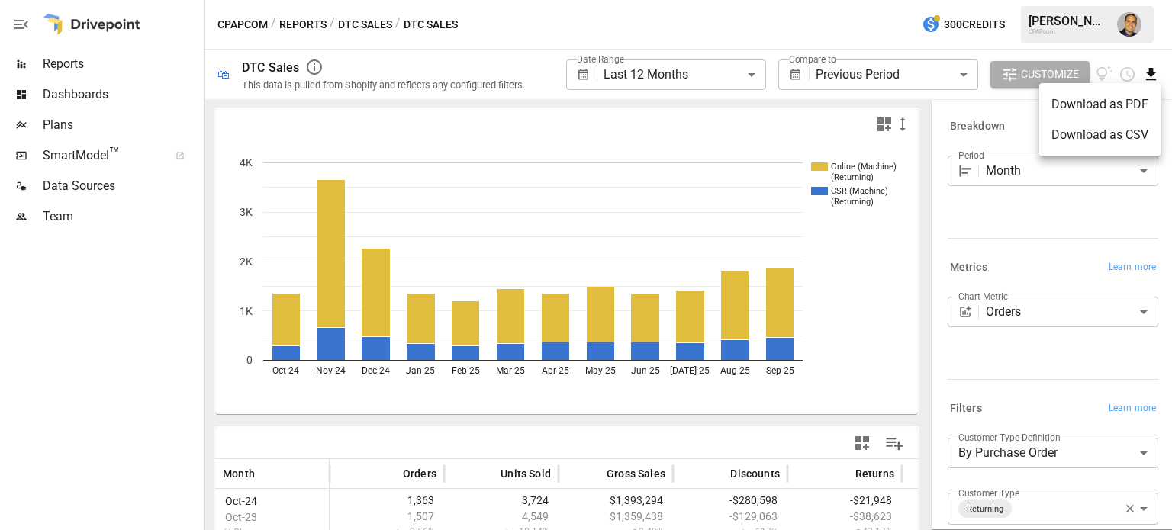
click at [835, 140] on li "Download as CSV" at bounding box center [1099, 135] width 121 height 31
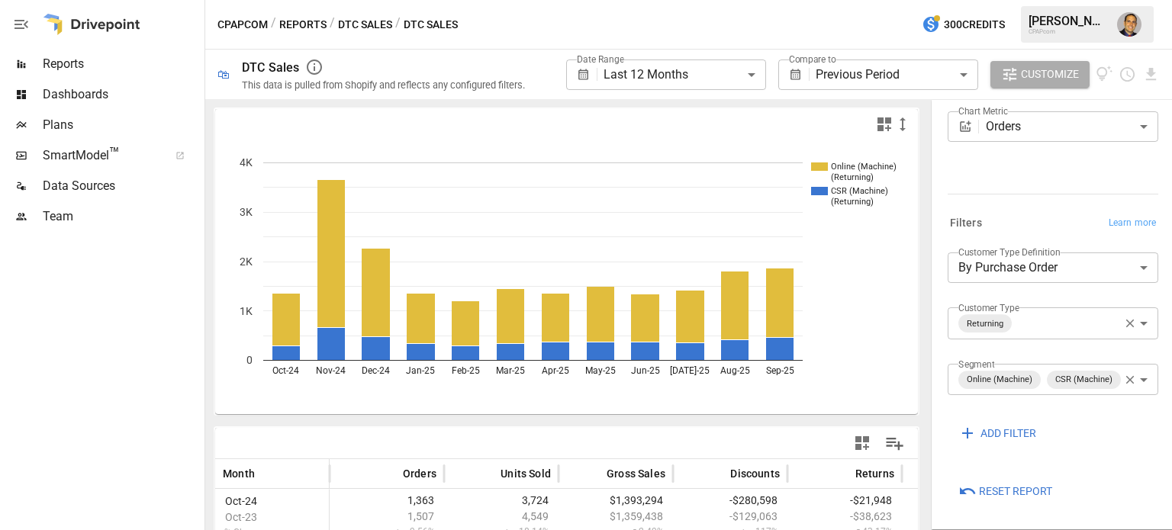
scroll to position [209, 0]
click at [835, 317] on icon "button" at bounding box center [1130, 324] width 14 height 14
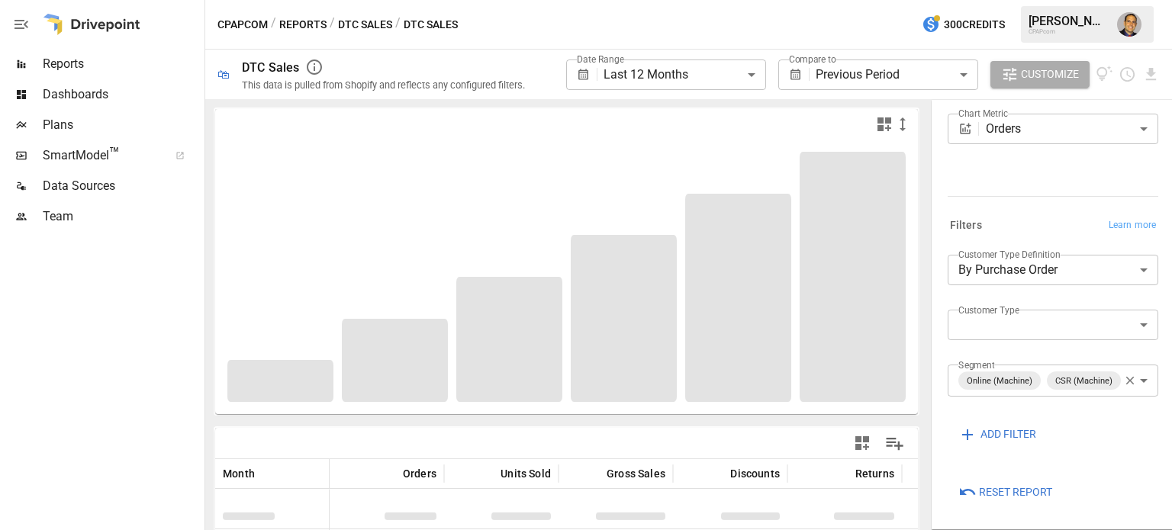
scroll to position [208, 0]
click at [835, 0] on body "**********" at bounding box center [586, 0] width 1172 height 0
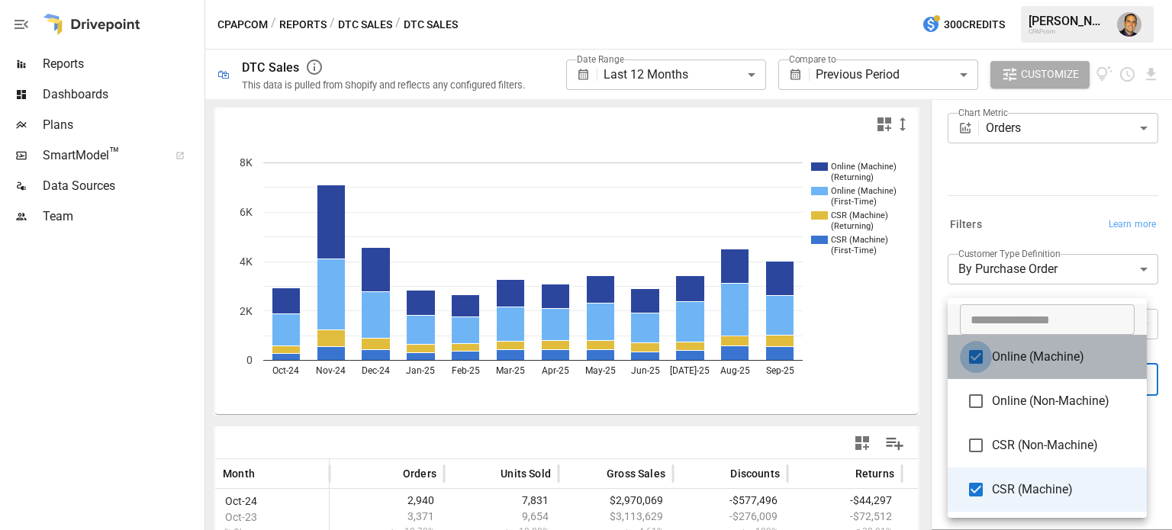
type input "**********"
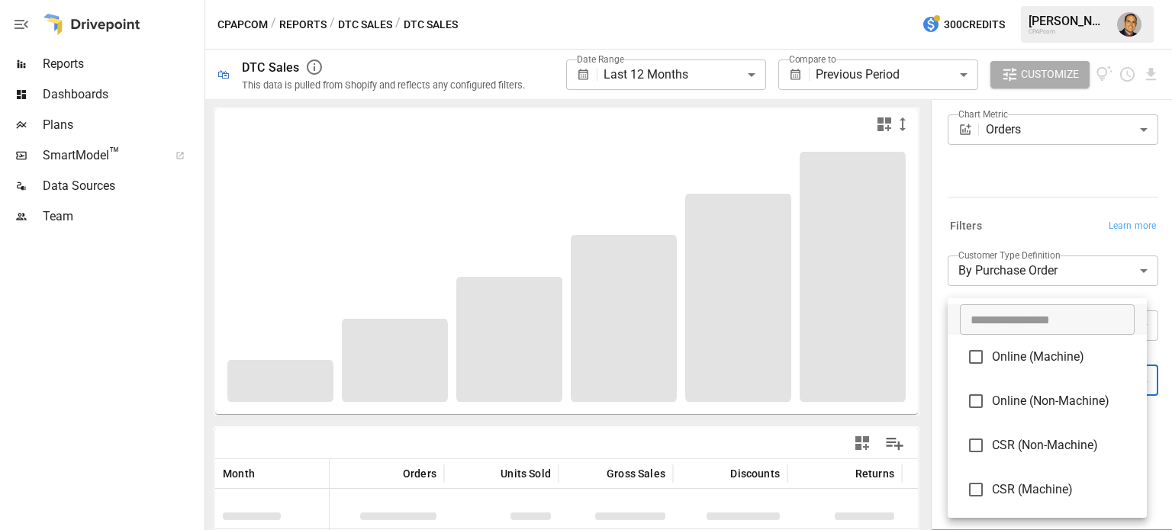
scroll to position [182, 0]
click at [835, 212] on div at bounding box center [586, 265] width 1172 height 530
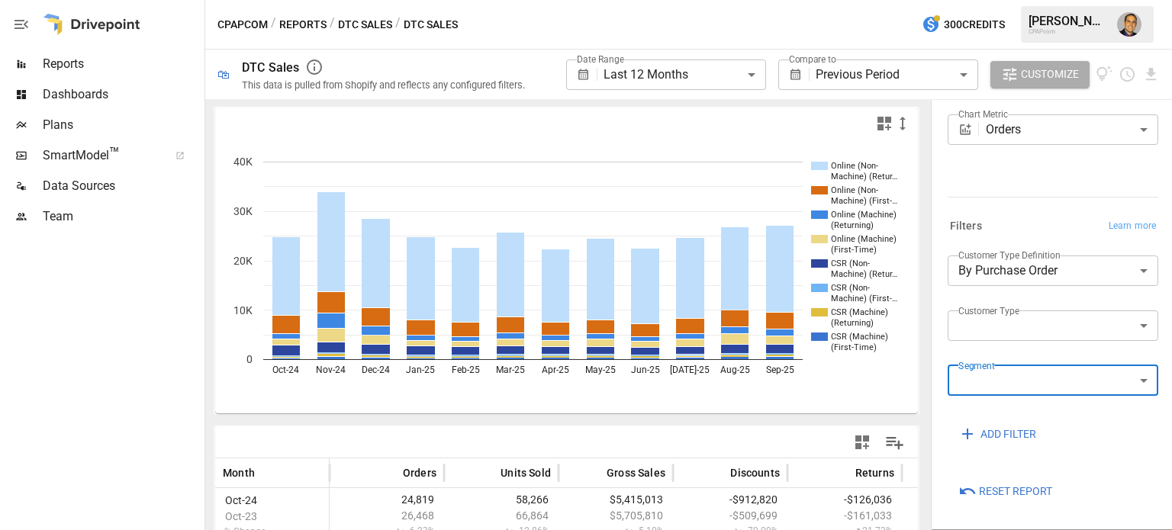
scroll to position [0, 0]
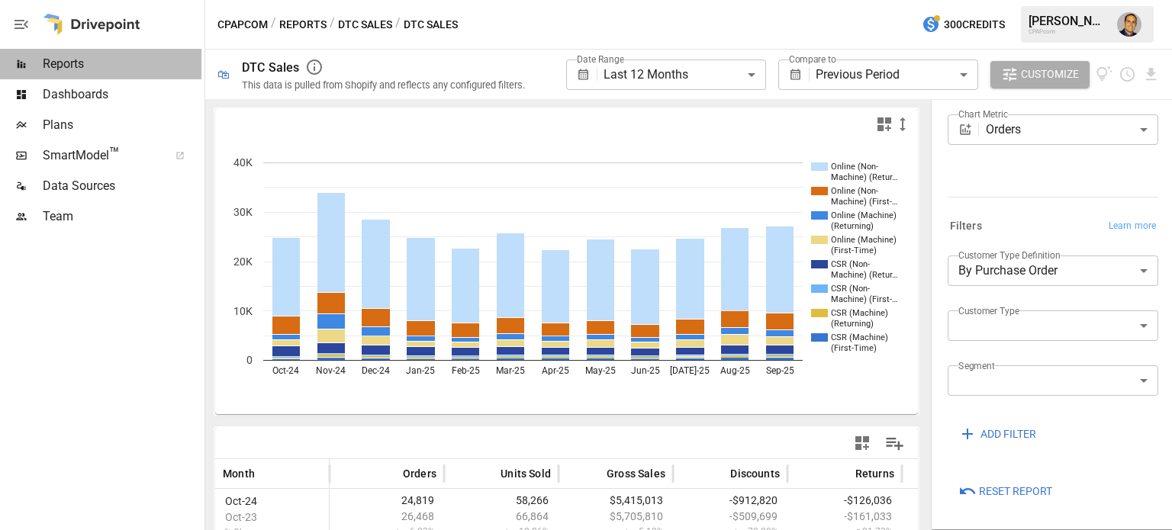
click at [62, 68] on span "Reports" at bounding box center [122, 64] width 159 height 18
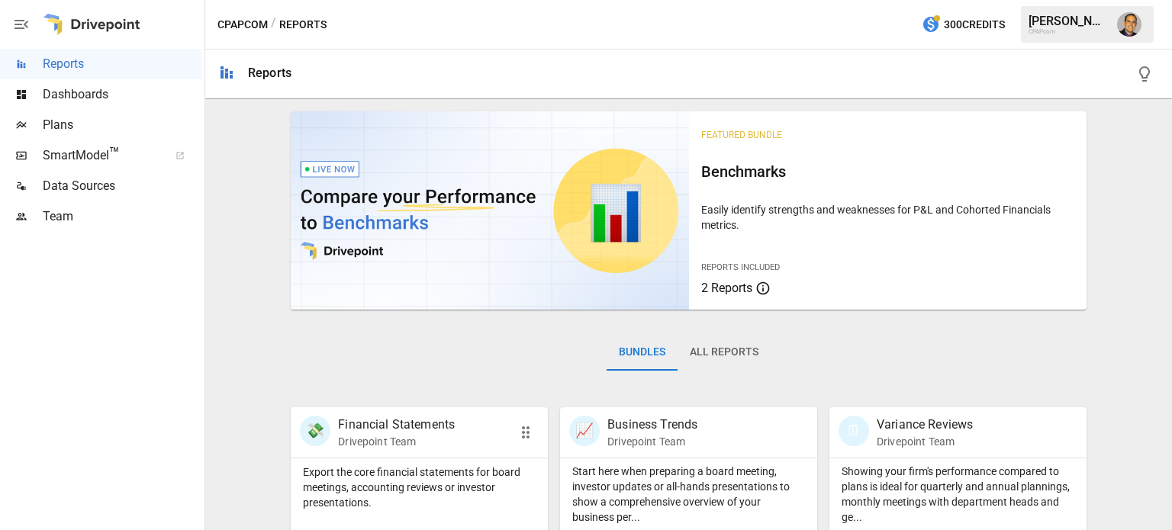
click at [439, 453] on div "💸 Financial Statements Drivepoint Team" at bounding box center [419, 432] width 257 height 50
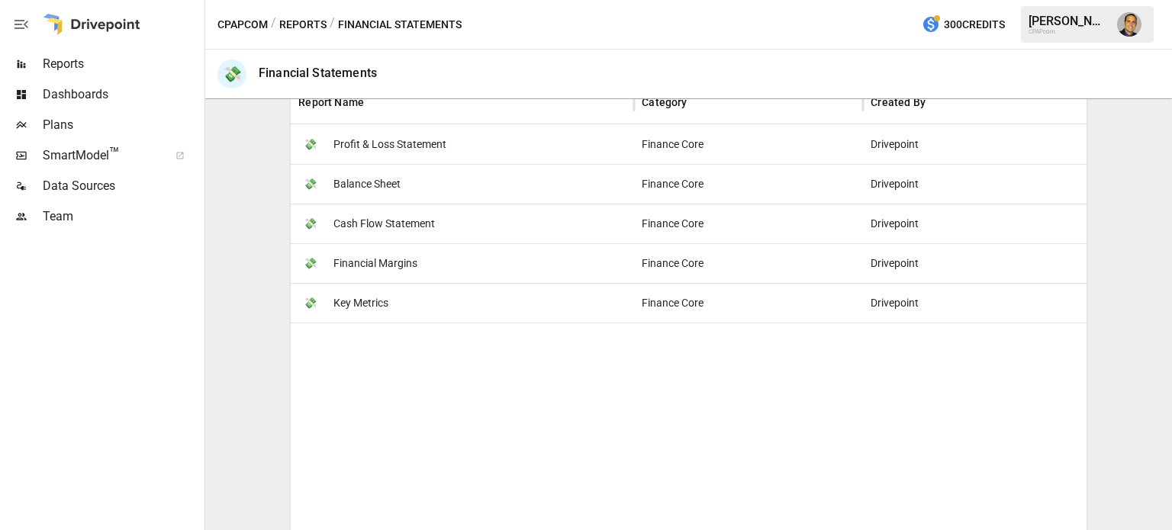
scroll to position [229, 0]
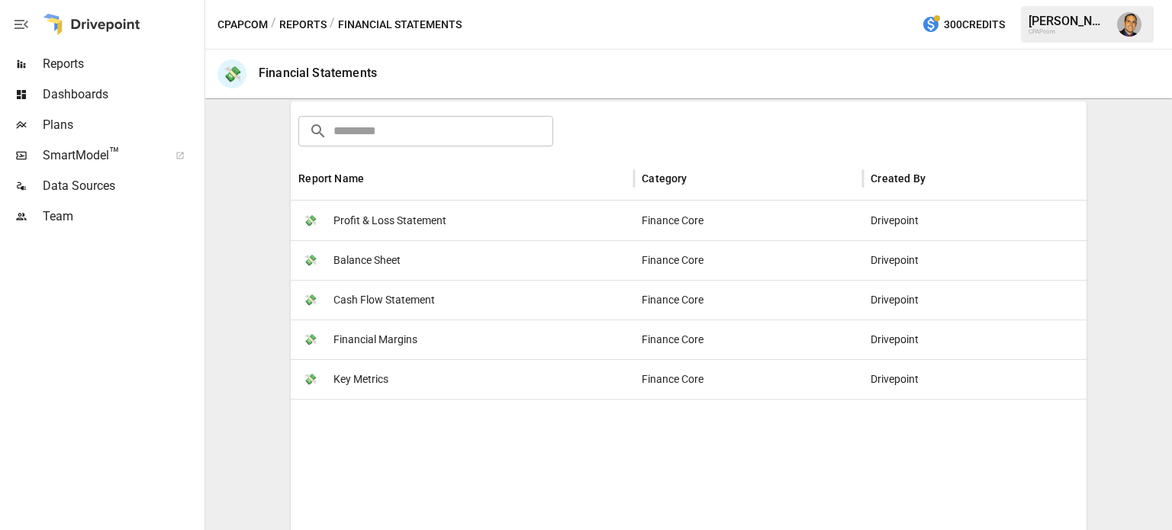
click at [424, 220] on span "Profit & Loss Statement" at bounding box center [389, 220] width 113 height 39
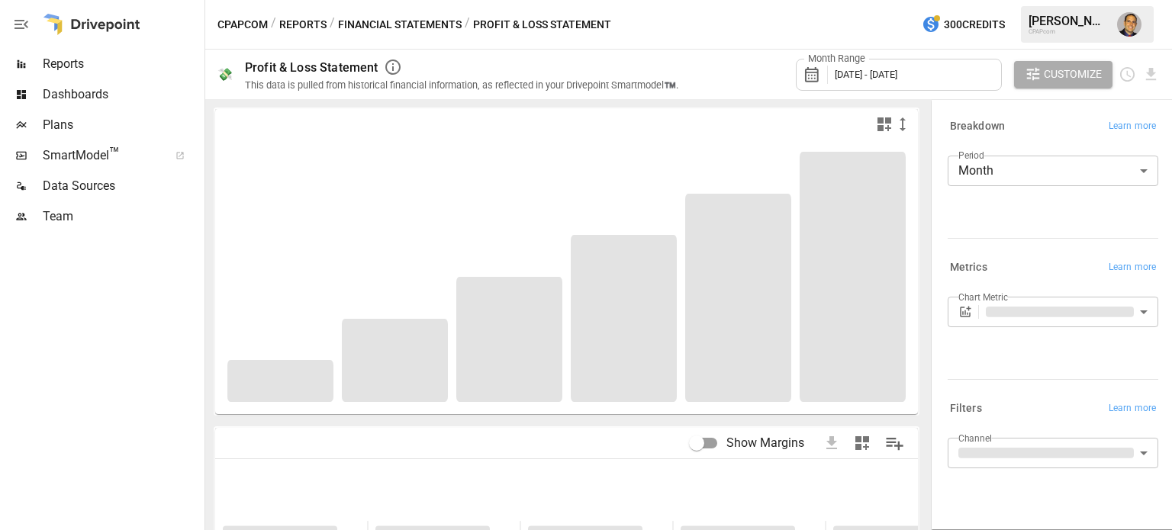
click at [835, 0] on body "Reports Dashboards Plans SmartModel ™ Data Sources Team CPAPcom / Reports / Fin…" at bounding box center [586, 0] width 1172 height 0
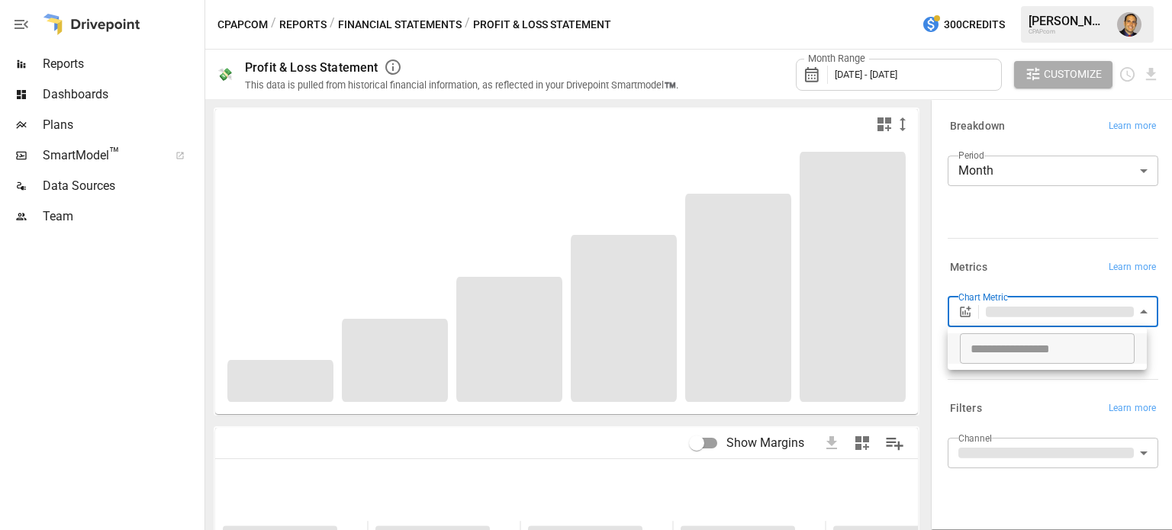
click at [835, 246] on div "​" at bounding box center [586, 265] width 1172 height 530
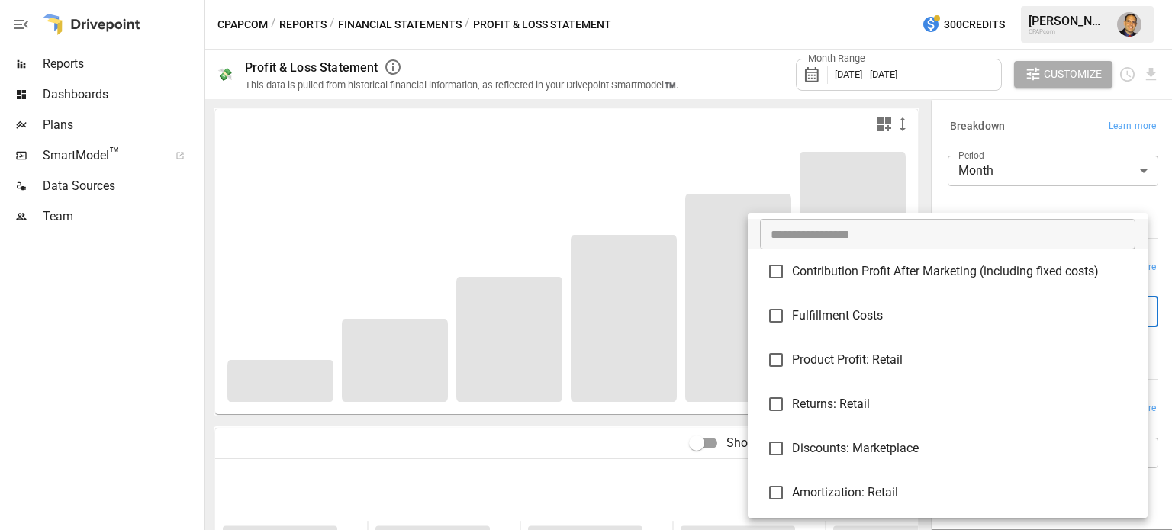
click at [60, 61] on div at bounding box center [586, 265] width 1172 height 530
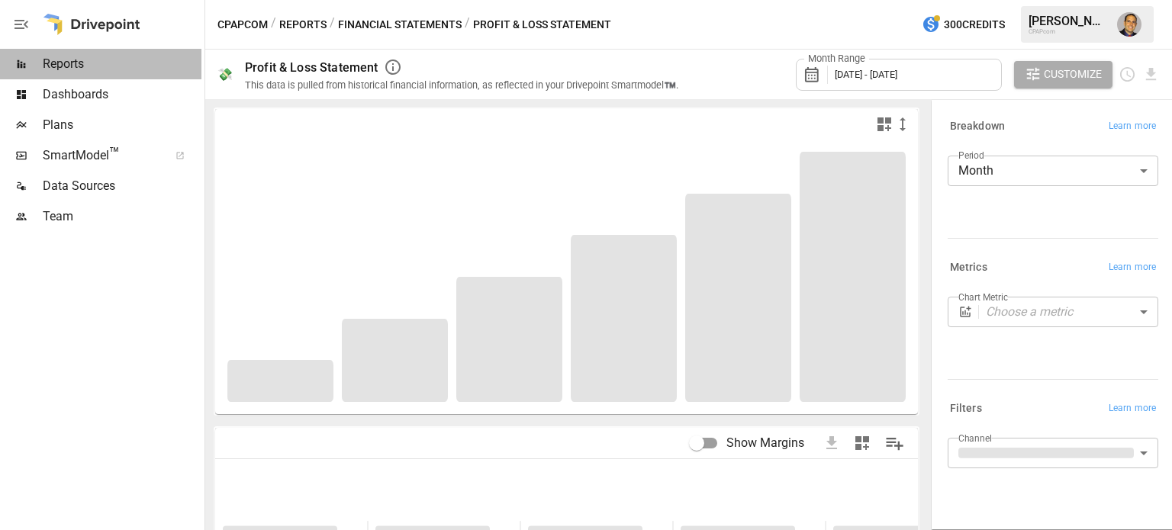
click at [62, 62] on span "Reports" at bounding box center [122, 64] width 159 height 18
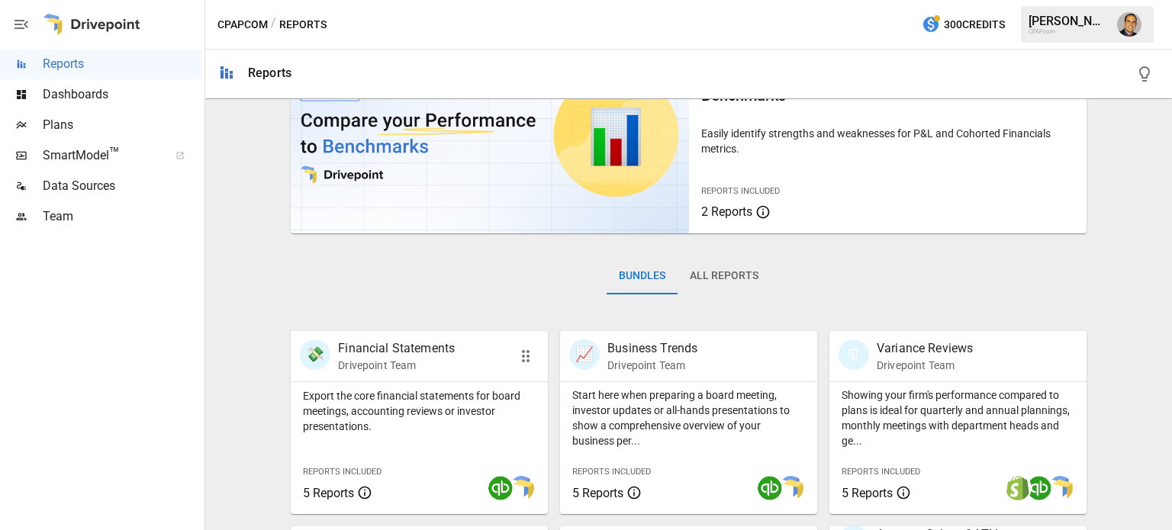
scroll to position [153, 0]
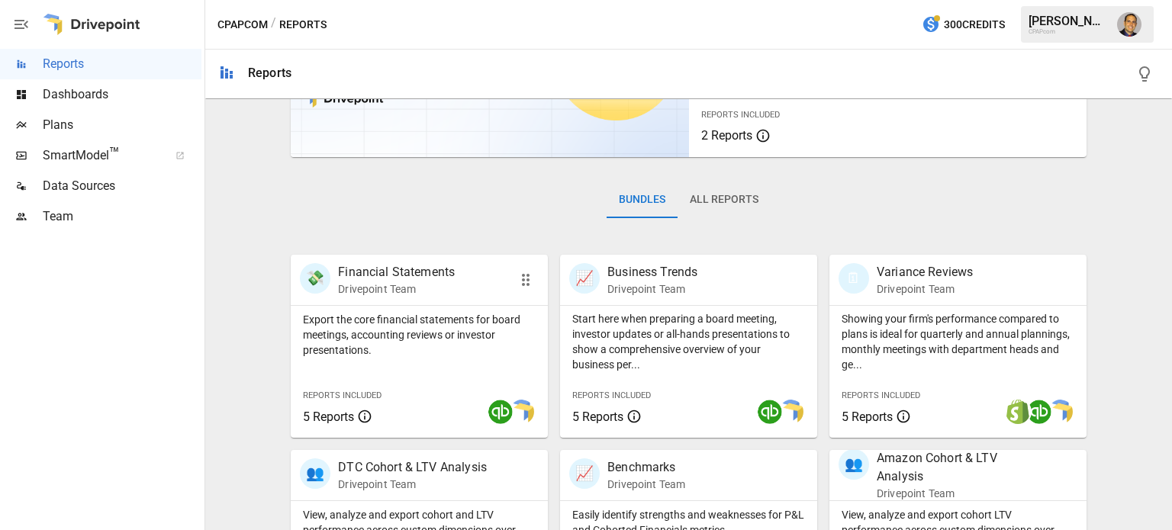
click at [386, 314] on p "Export the core financial statements for board meetings, accounting reviews or …" at bounding box center [419, 335] width 233 height 46
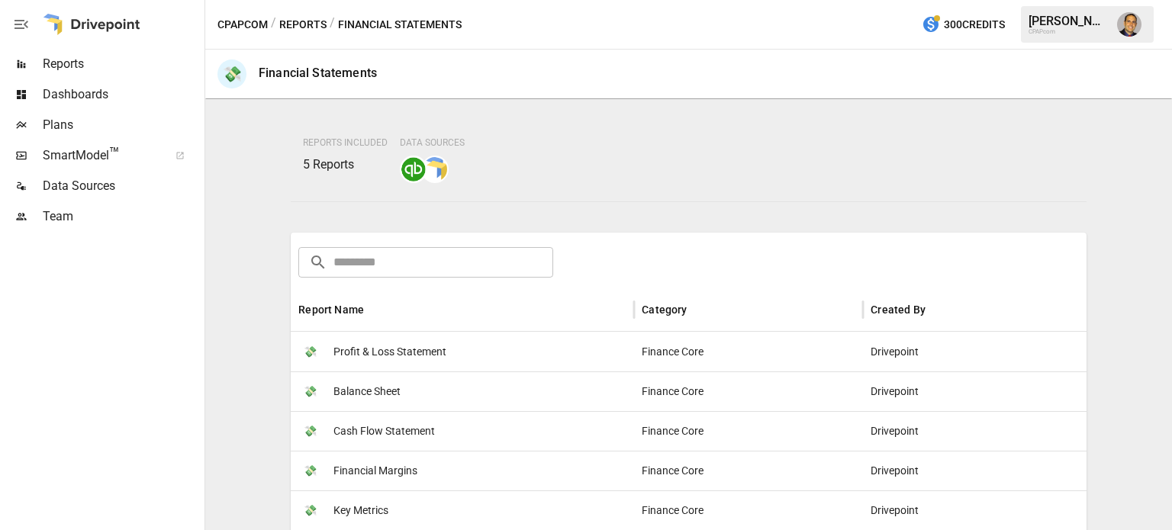
scroll to position [229, 0]
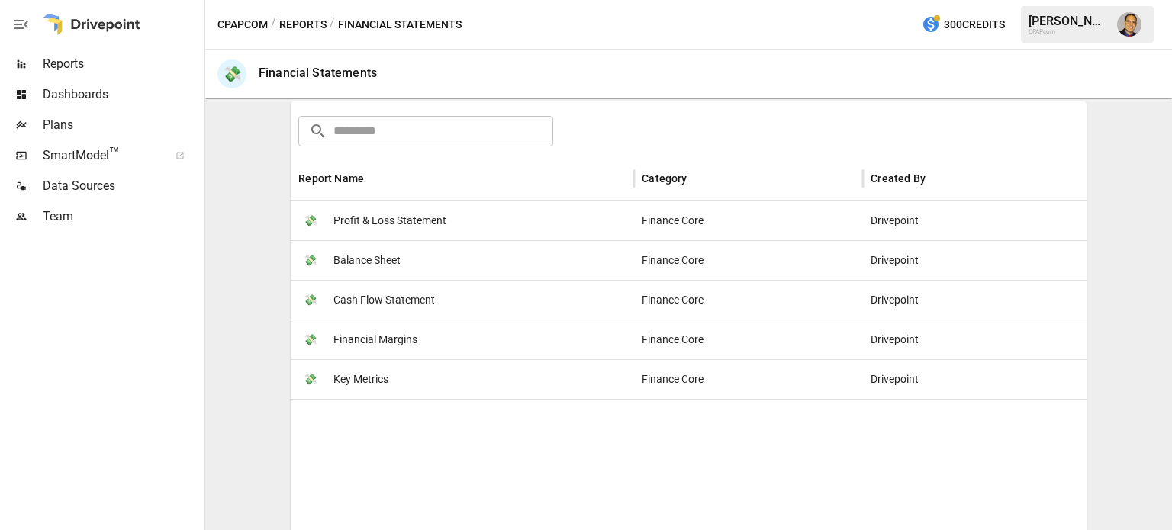
click at [363, 370] on span "Key Metrics" at bounding box center [360, 379] width 55 height 39
